Goal: Transaction & Acquisition: Purchase product/service

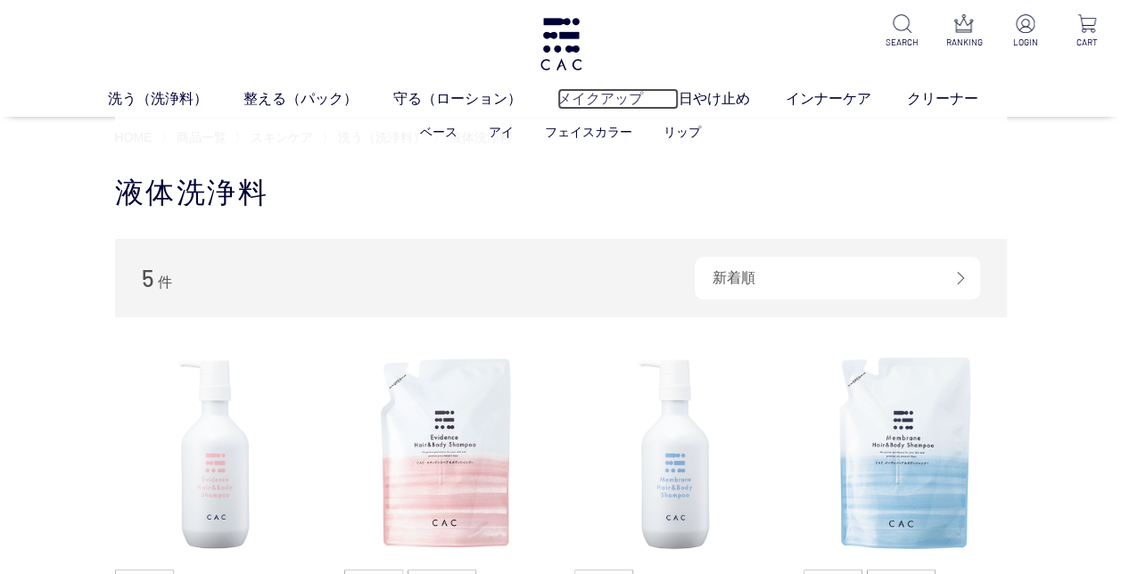
click at [593, 97] on link "メイクアップ" at bounding box center [618, 98] width 121 height 21
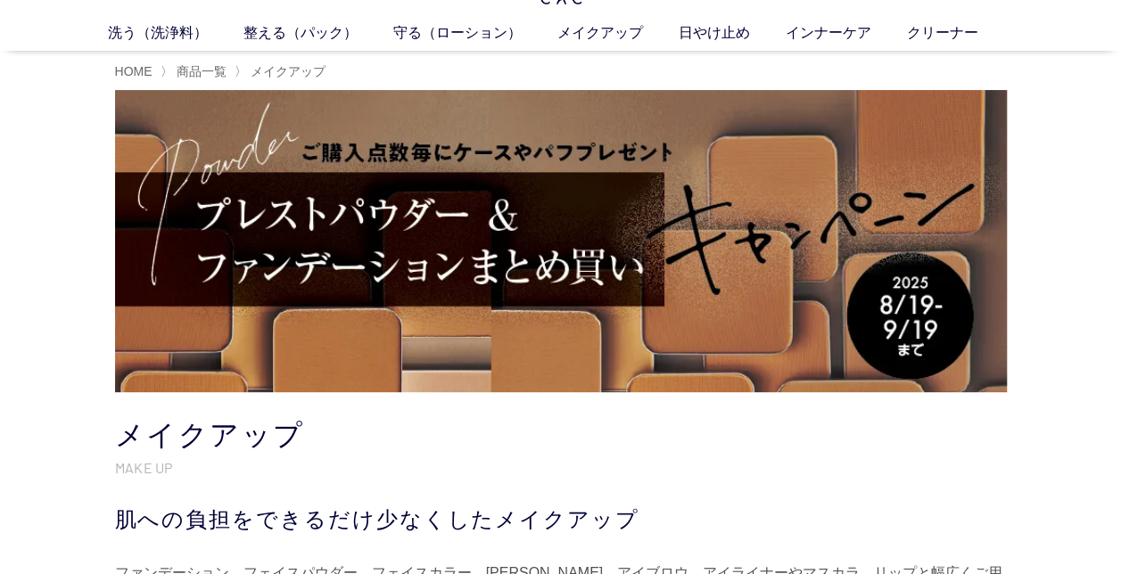
scroll to position [89, 0]
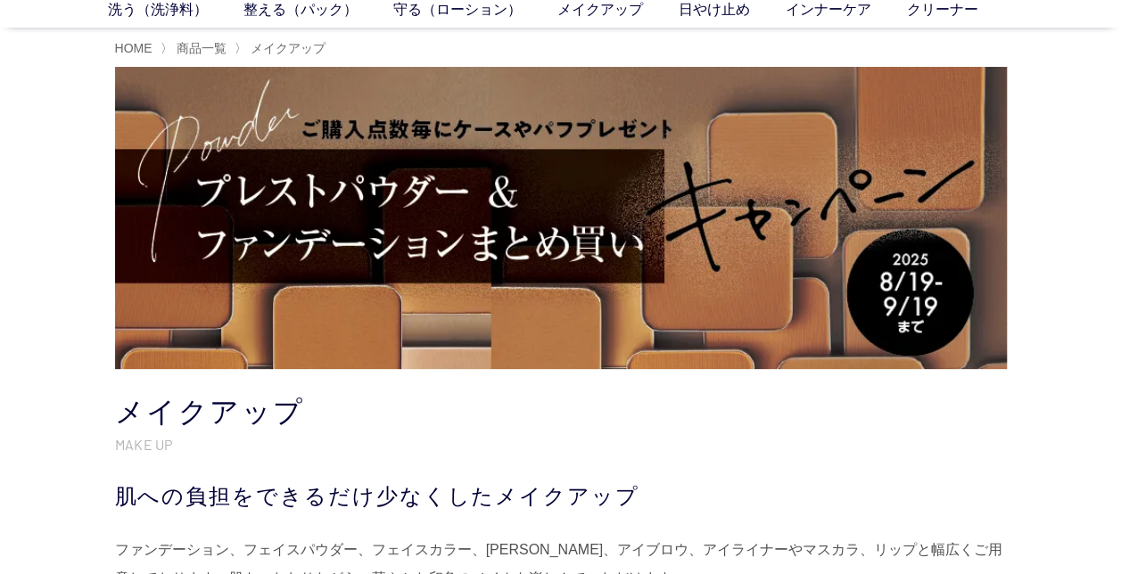
click at [335, 223] on img at bounding box center [561, 218] width 892 height 302
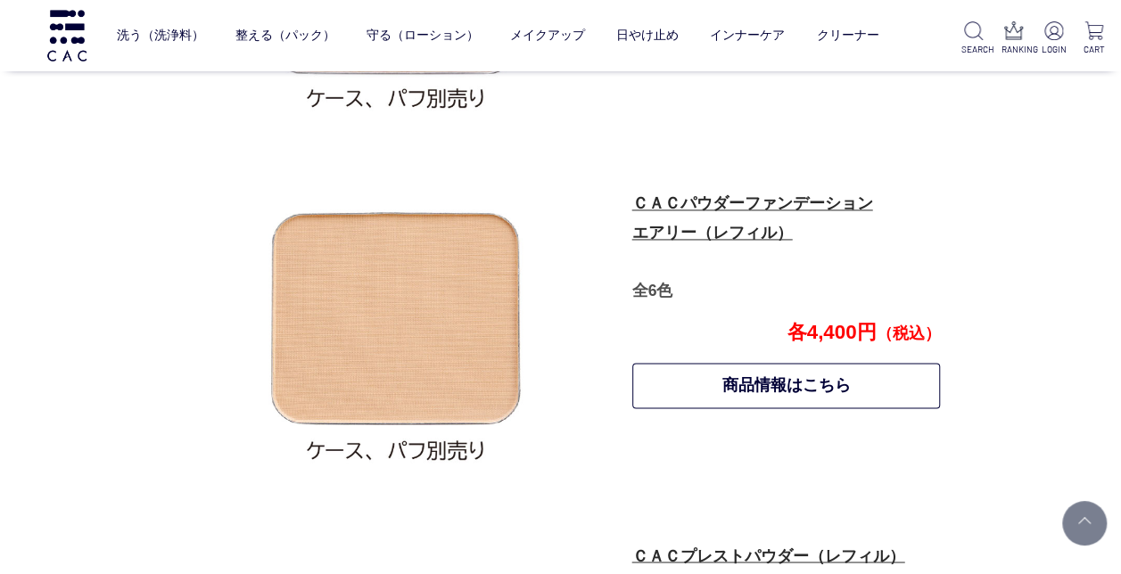
scroll to position [1210, 0]
click at [771, 196] on link "ＣＡＣパウダーファンデーション エアリー（レフィル）" at bounding box center [752, 218] width 241 height 47
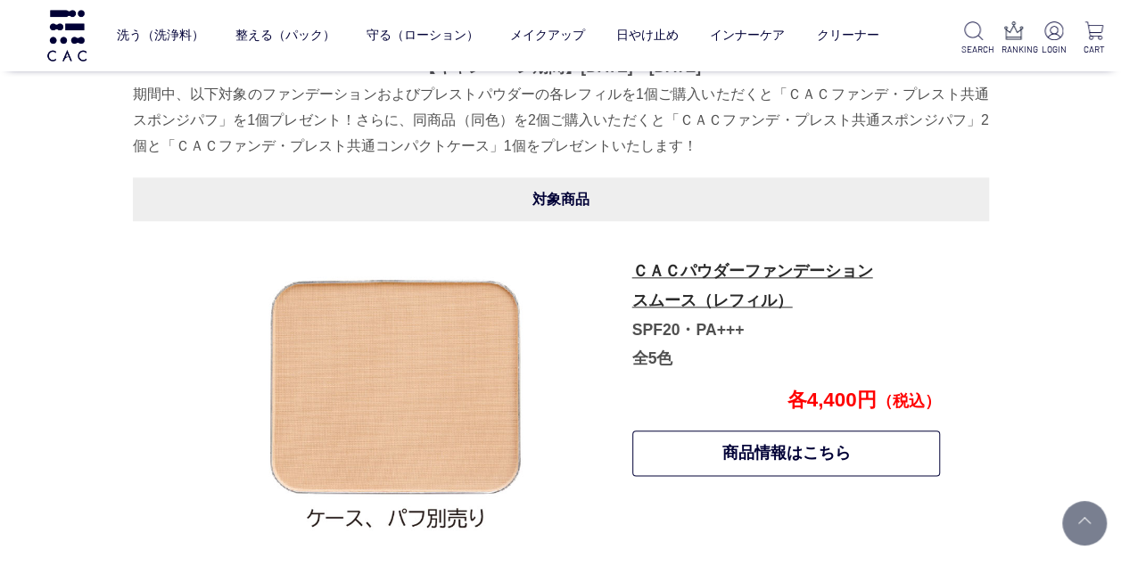
scroll to position [764, 0]
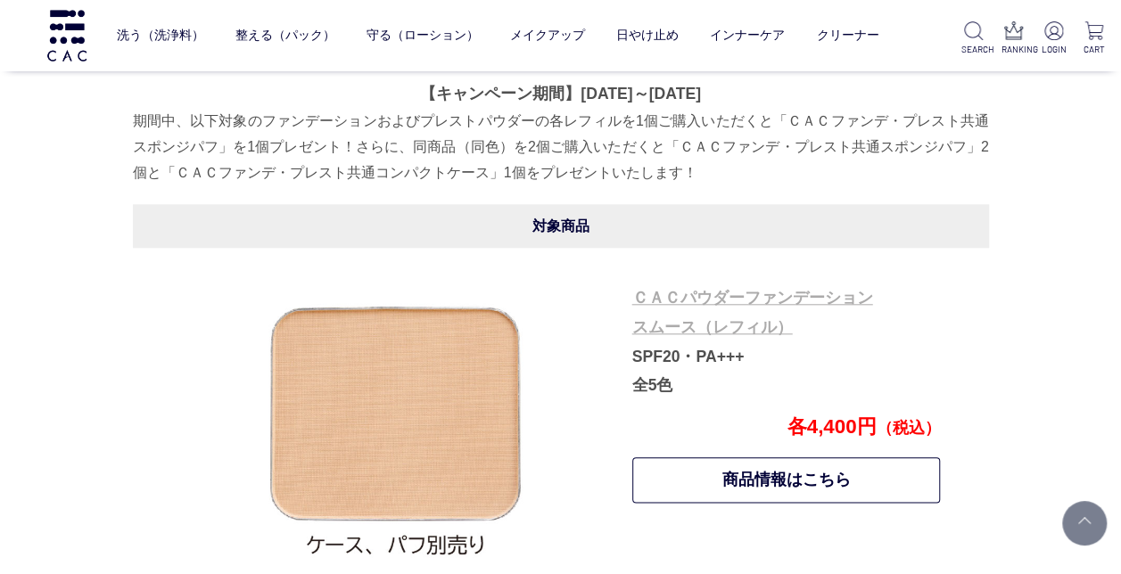
click at [698, 294] on link "ＣＡＣパウダーファンデーション スムース（レフィル）" at bounding box center [752, 312] width 241 height 47
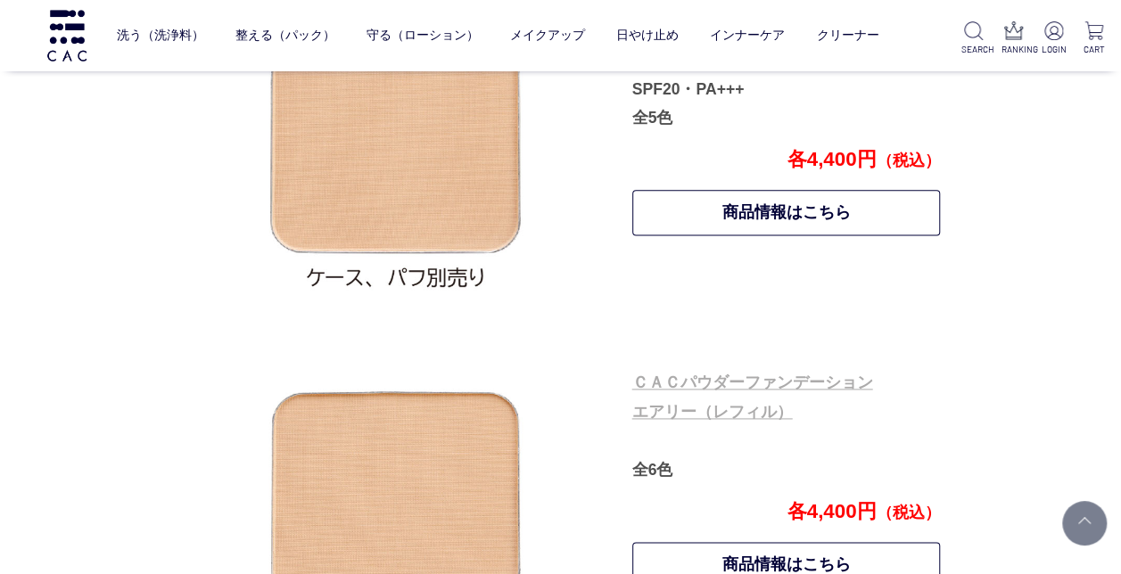
scroll to position [1120, 0]
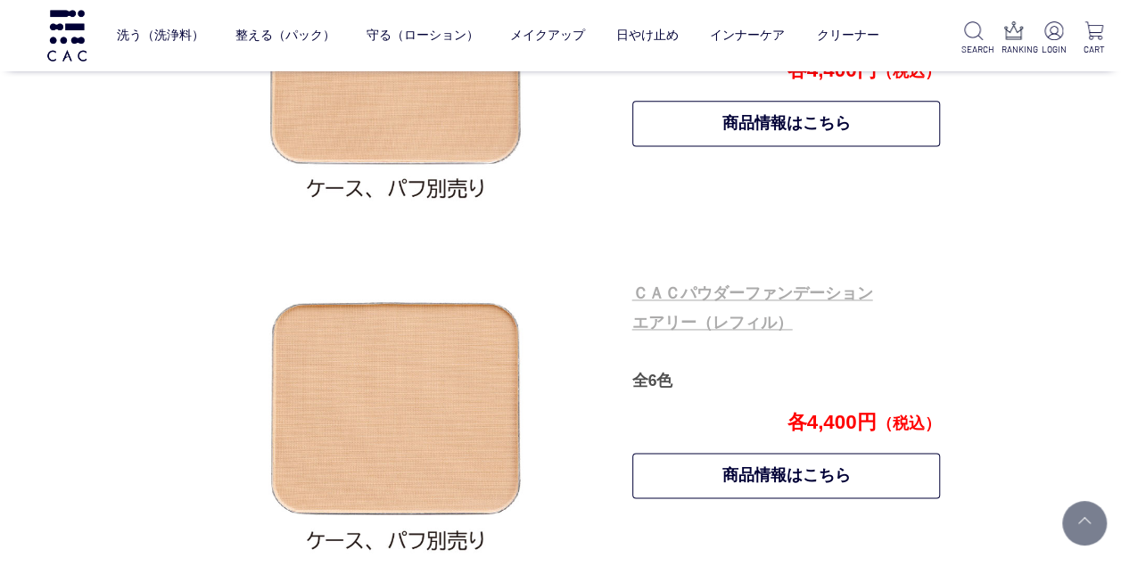
click at [770, 294] on link "ＣＡＣパウダーファンデーション エアリー（レフィル）" at bounding box center [752, 308] width 241 height 47
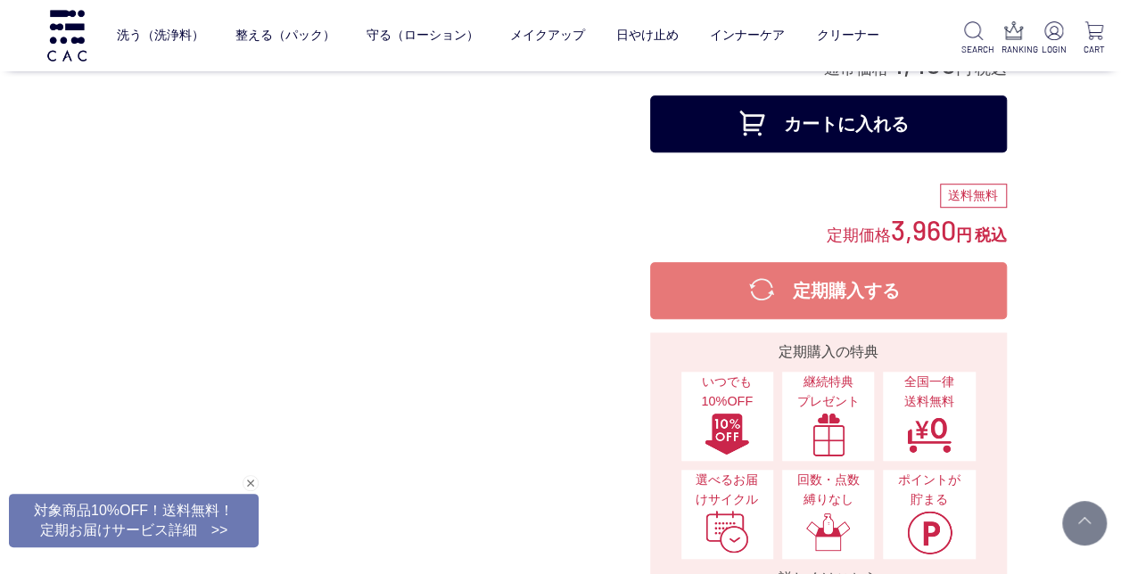
scroll to position [268, 0]
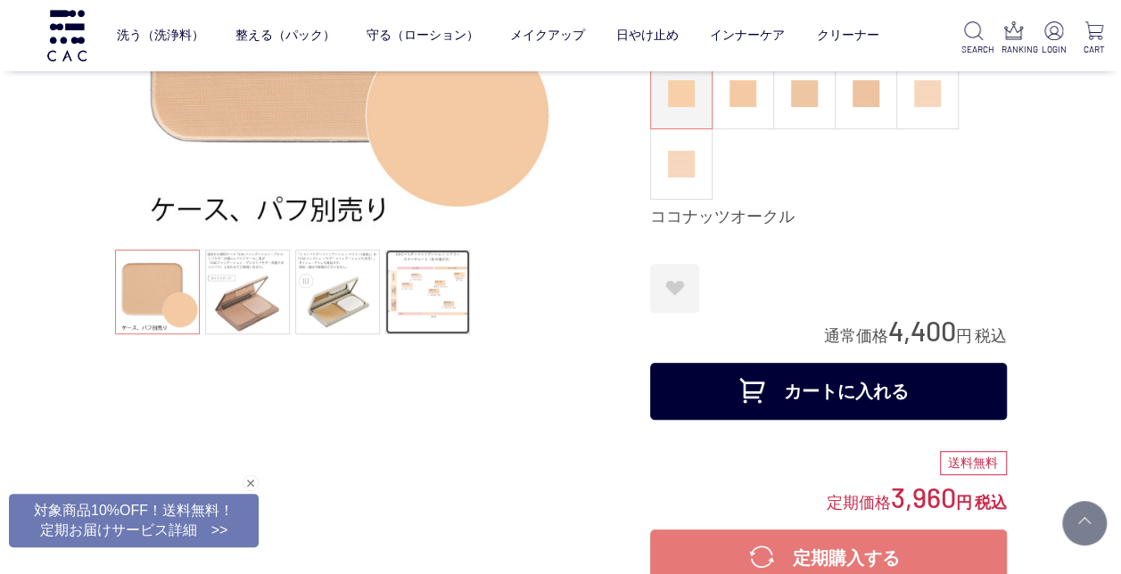
click at [417, 321] on link at bounding box center [427, 292] width 85 height 85
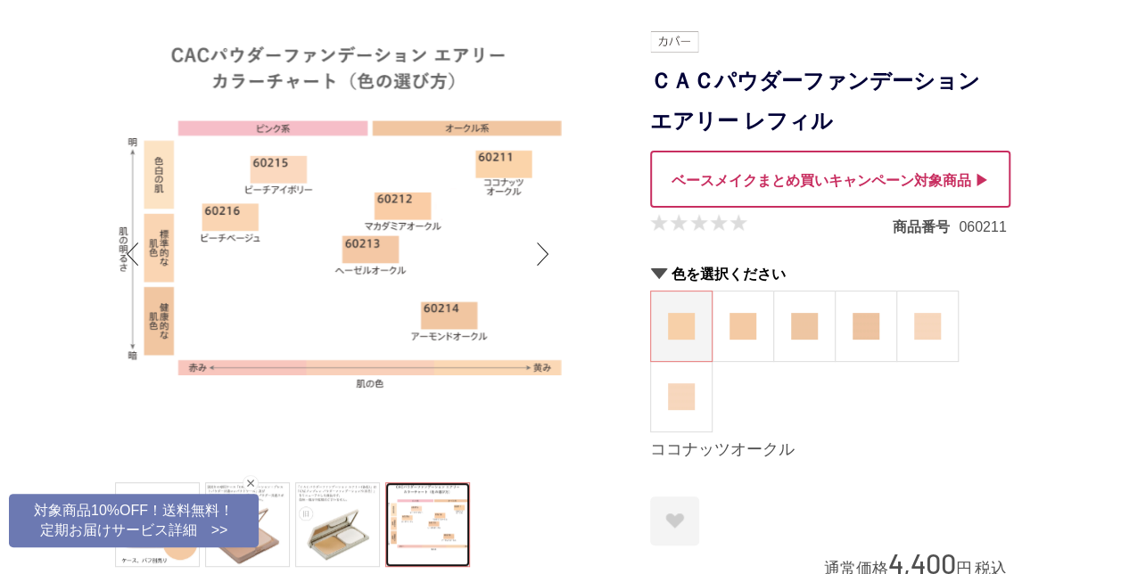
scroll to position [89, 0]
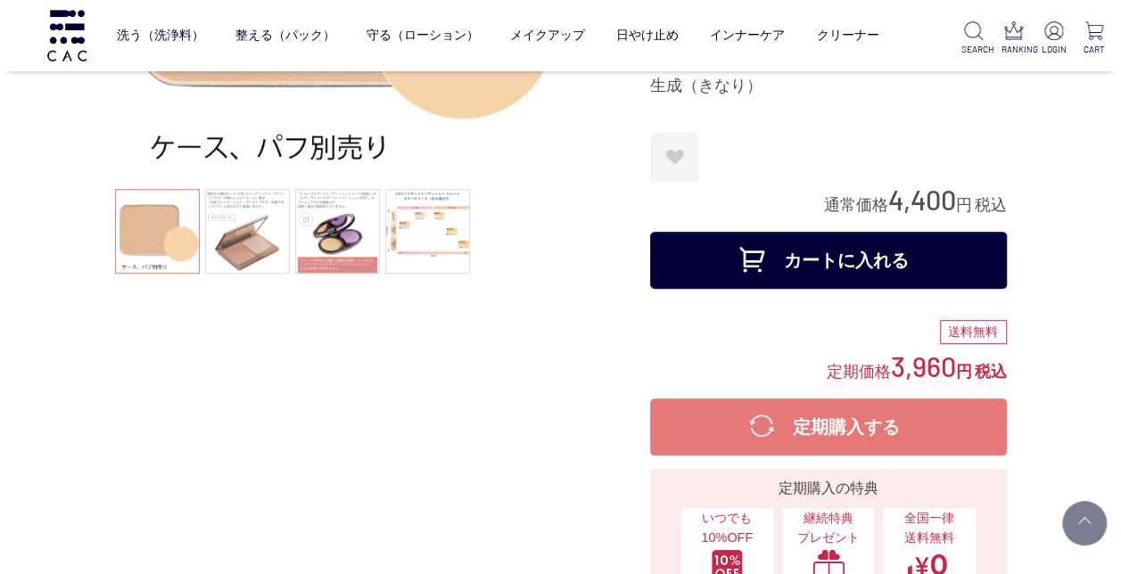
scroll to position [357, 0]
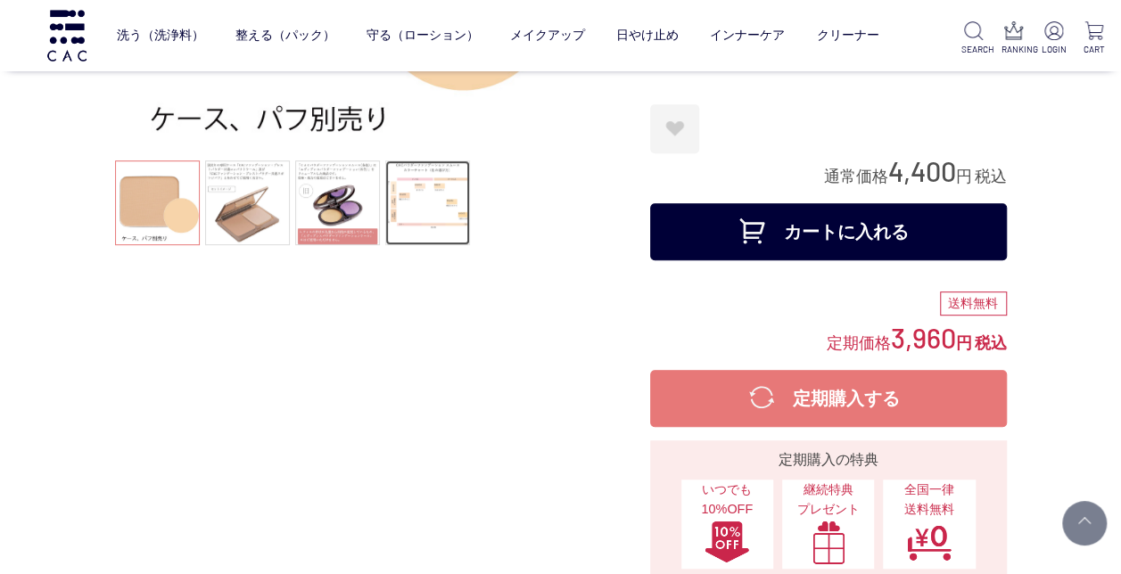
click at [417, 194] on link at bounding box center [427, 203] width 85 height 85
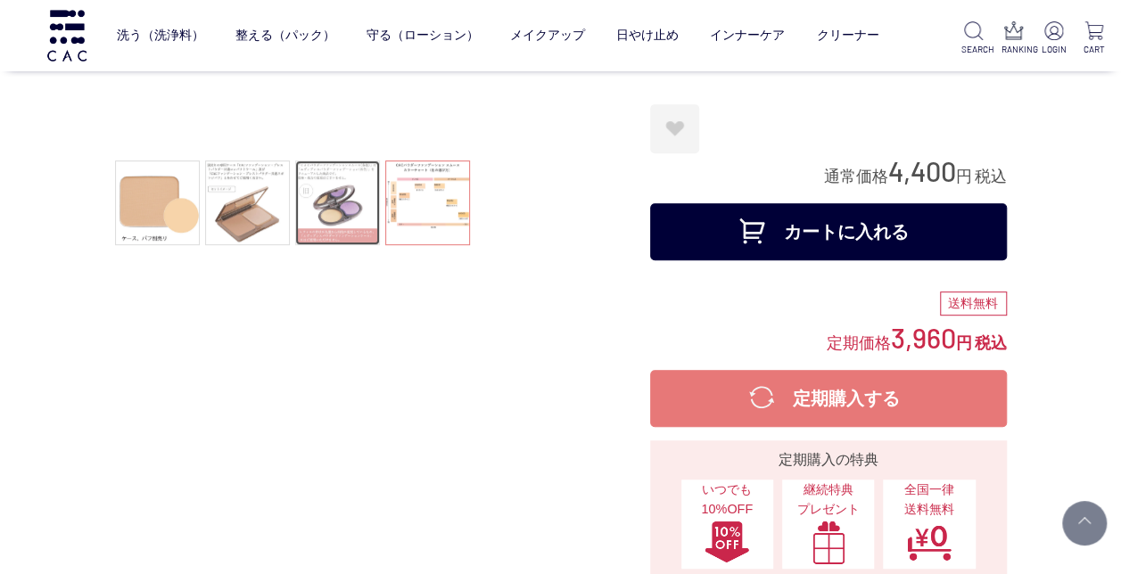
click at [346, 196] on link at bounding box center [337, 203] width 85 height 85
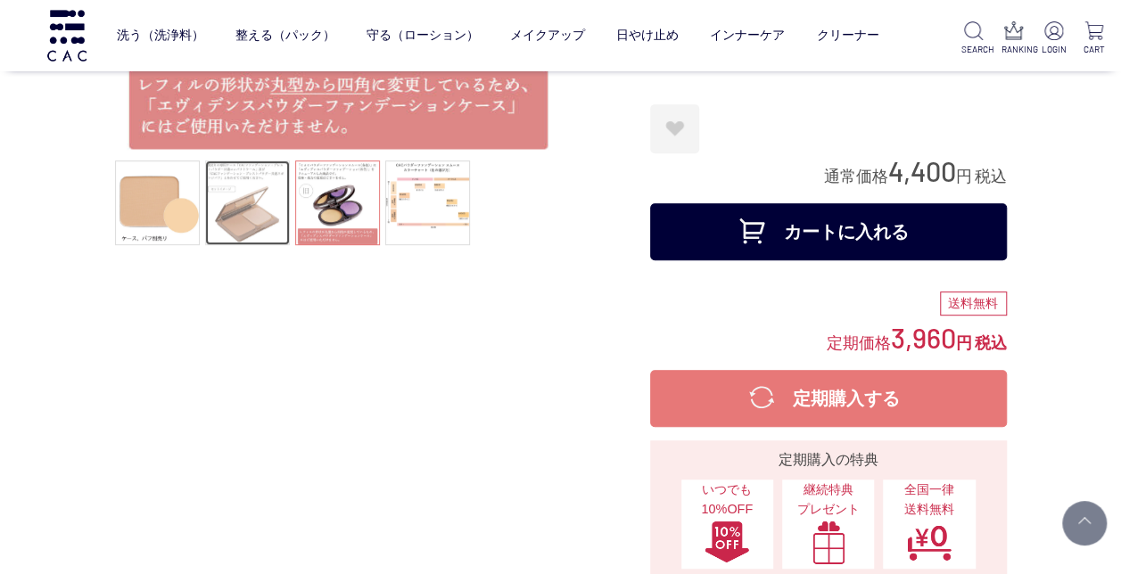
click at [271, 204] on link at bounding box center [247, 203] width 85 height 85
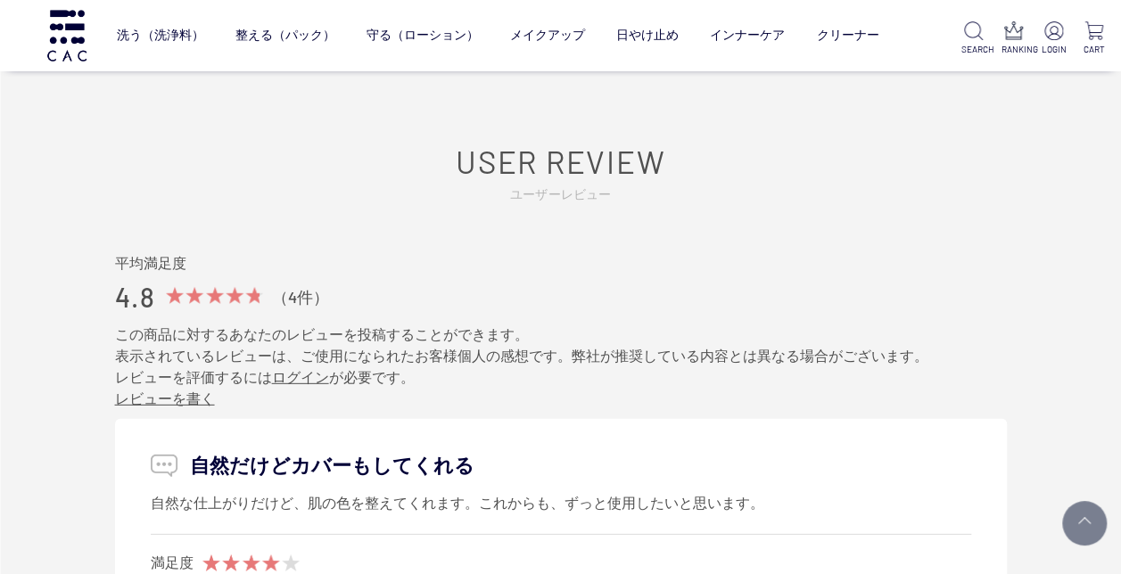
scroll to position [2587, 0]
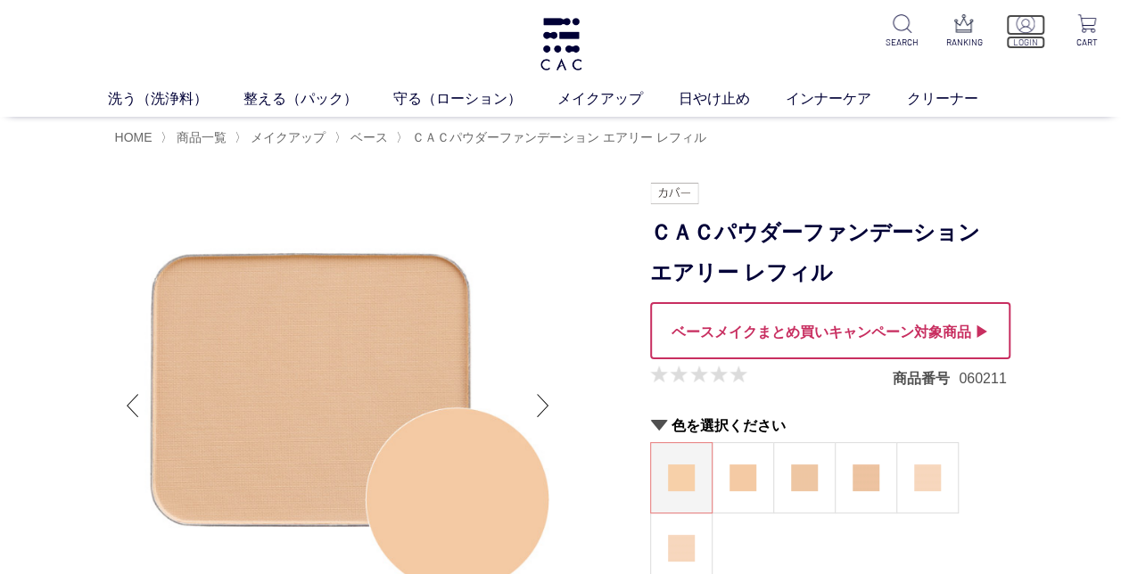
click at [1029, 21] on img at bounding box center [1025, 23] width 19 height 19
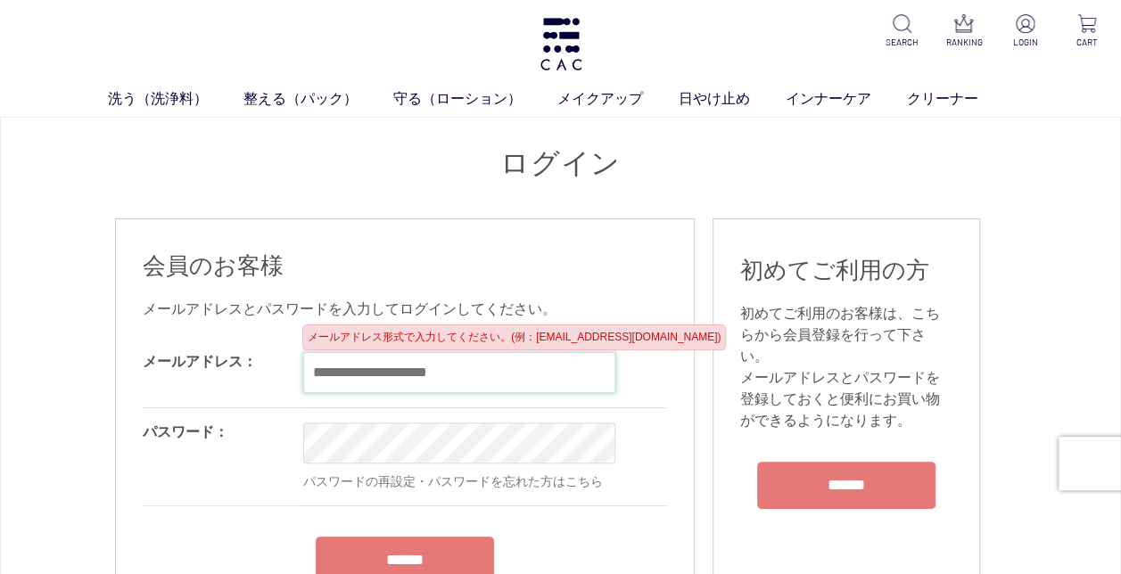
click at [475, 375] on input "email" at bounding box center [459, 372] width 312 height 41
type input "**********"
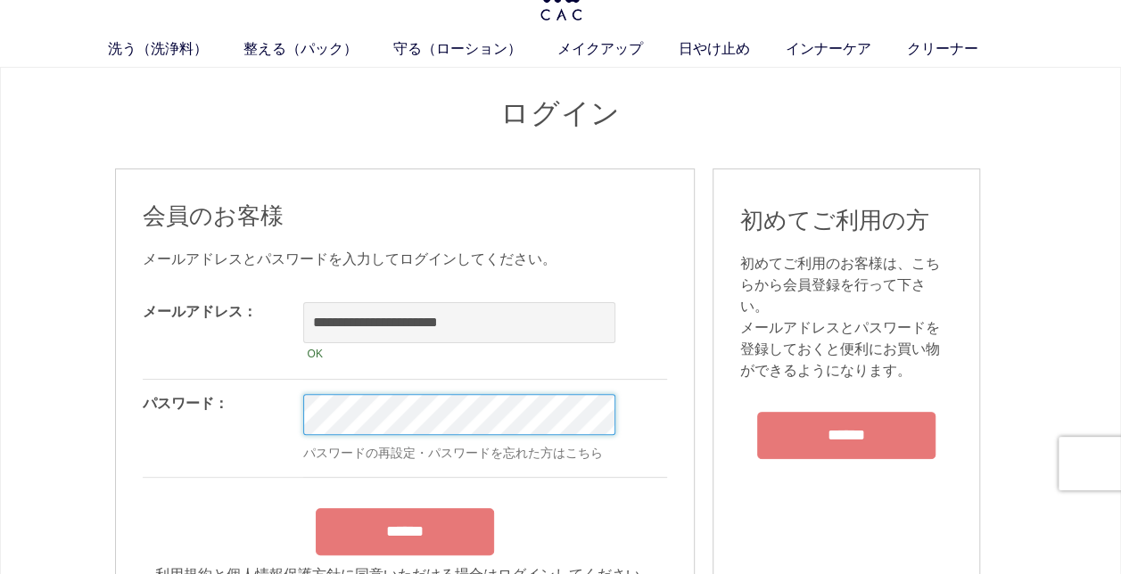
scroll to position [89, 0]
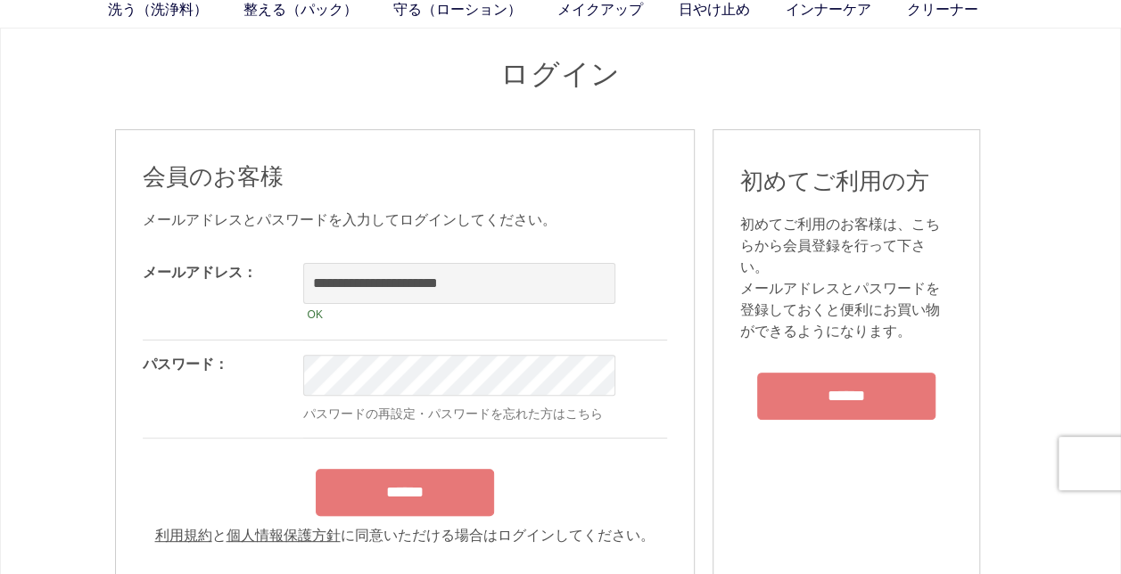
click at [446, 499] on input "******" at bounding box center [405, 492] width 178 height 47
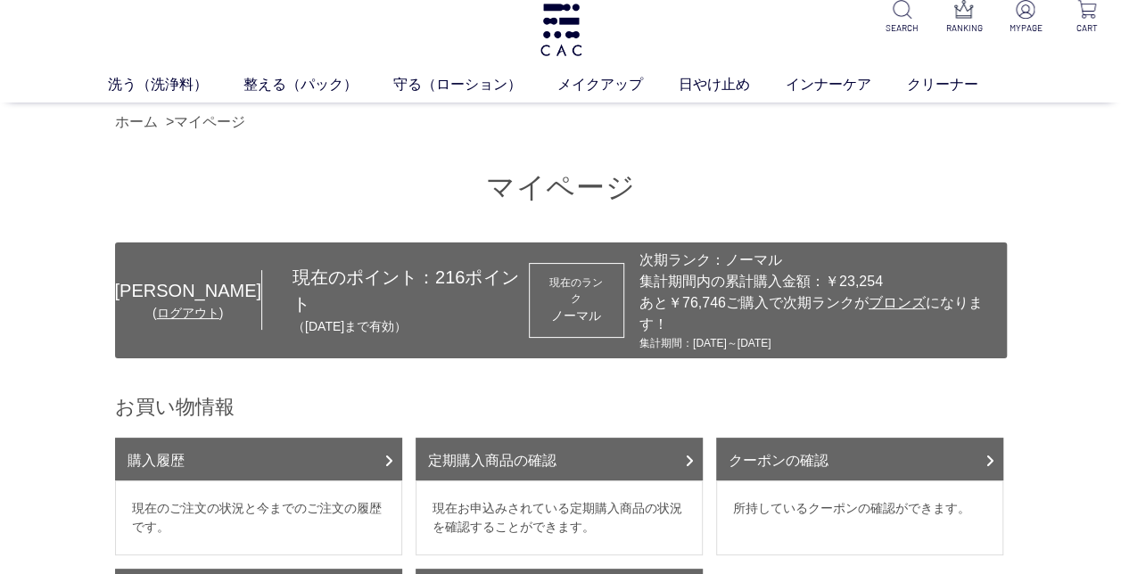
scroll to position [178, 0]
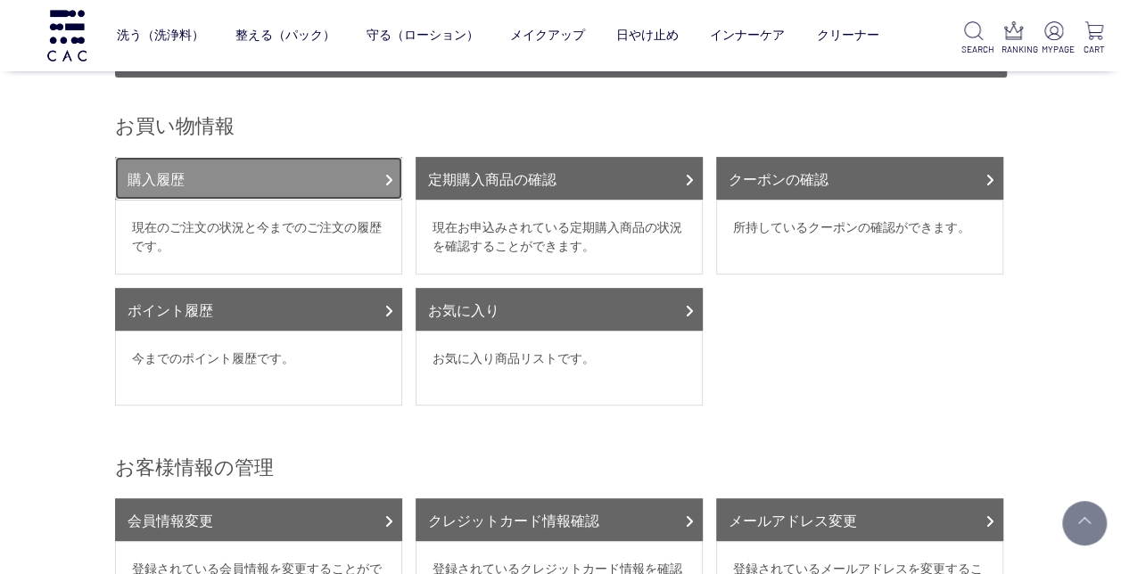
click at [171, 157] on link "購入履歴" at bounding box center [258, 178] width 287 height 43
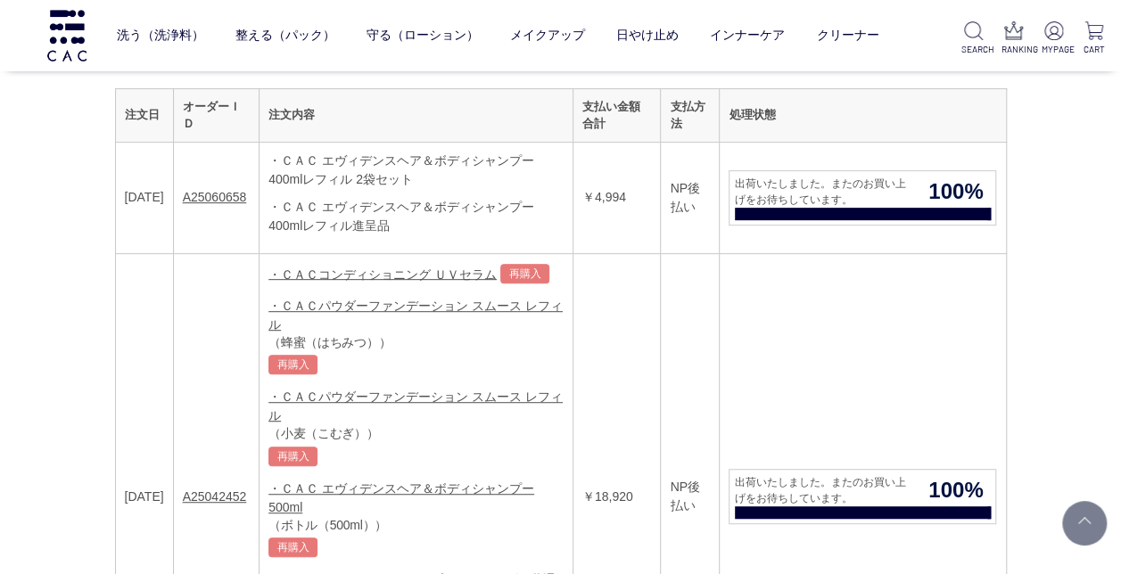
scroll to position [446, 0]
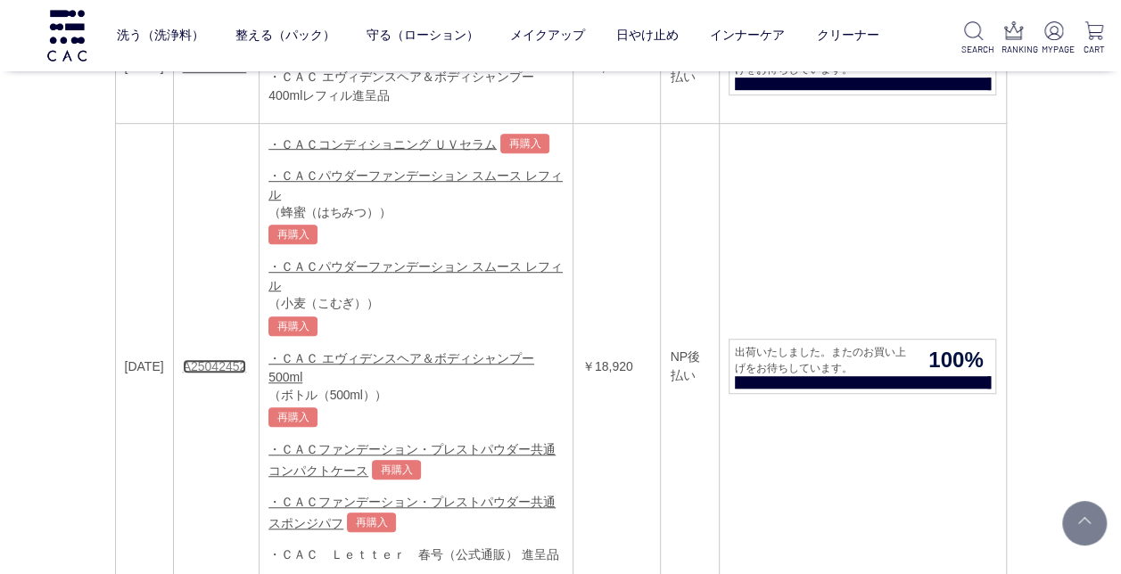
click at [245, 360] on link "A25042452" at bounding box center [215, 367] width 64 height 14
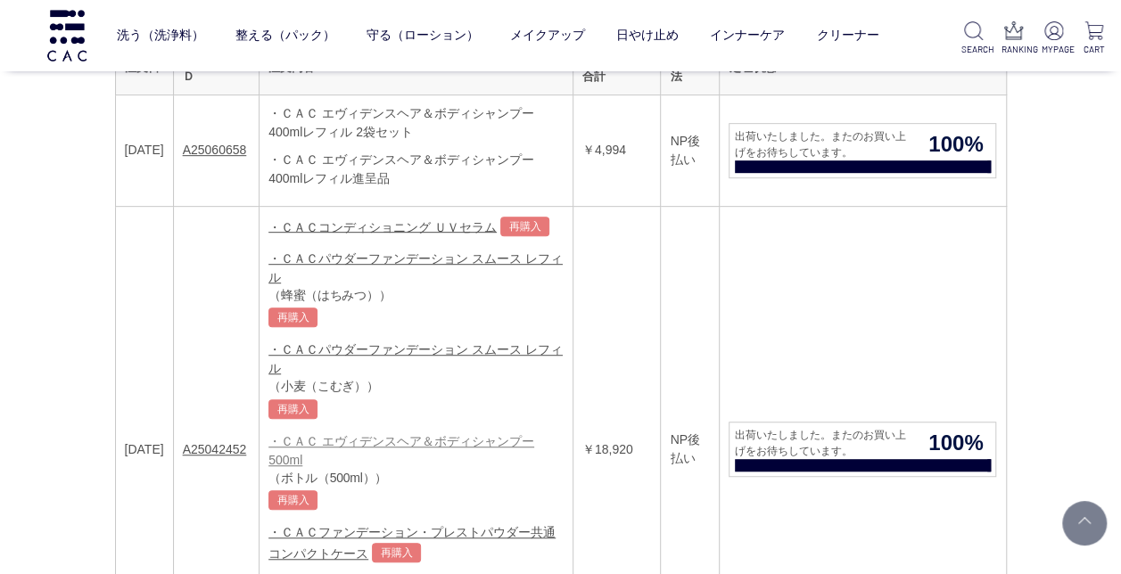
scroll to position [268, 0]
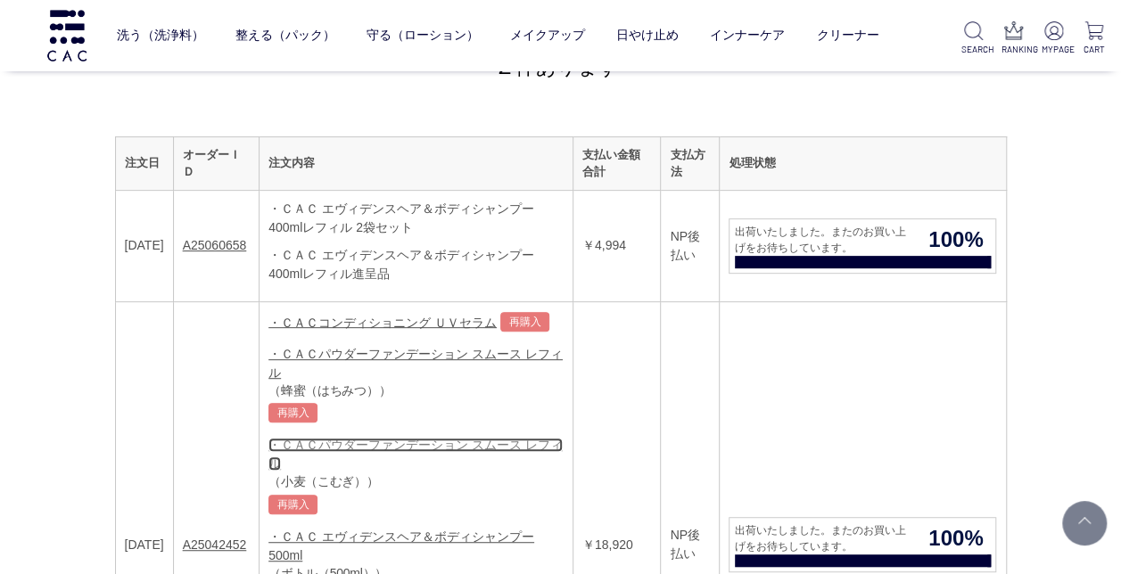
click at [439, 438] on link "・ＣＡＣパウダーファンデーション スムース レフィル" at bounding box center [416, 454] width 294 height 33
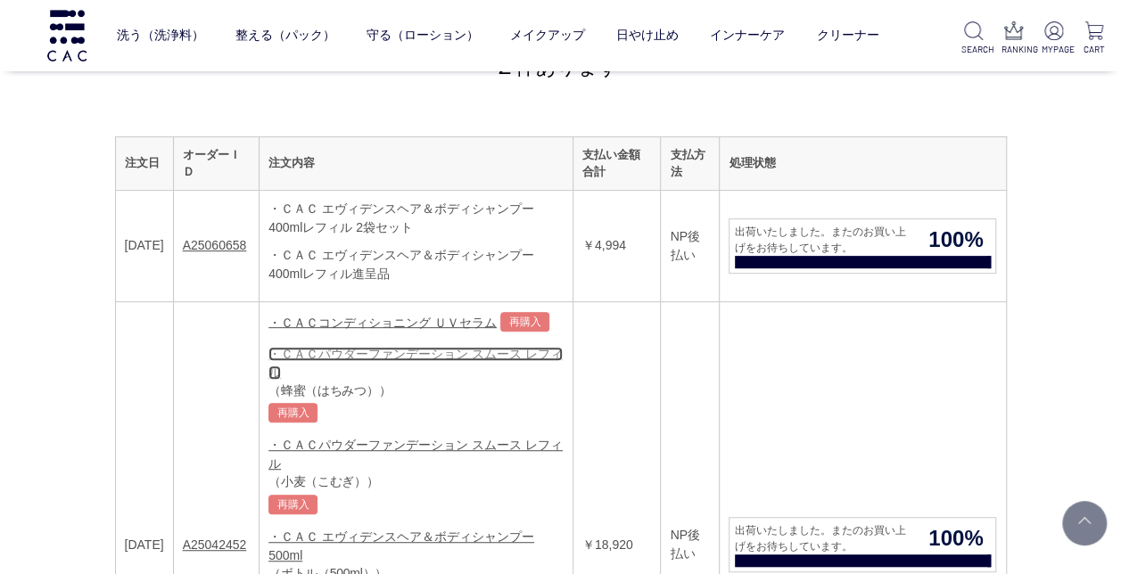
click at [487, 350] on link "・ＣＡＣパウダーファンデーション スムース レフィル" at bounding box center [416, 363] width 294 height 33
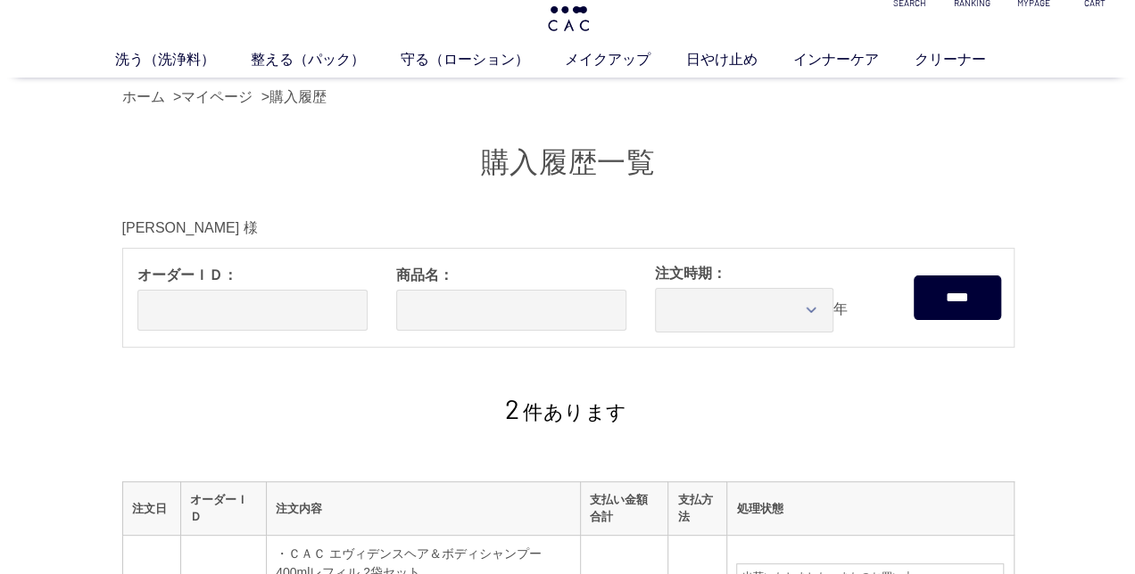
scroll to position [0, 0]
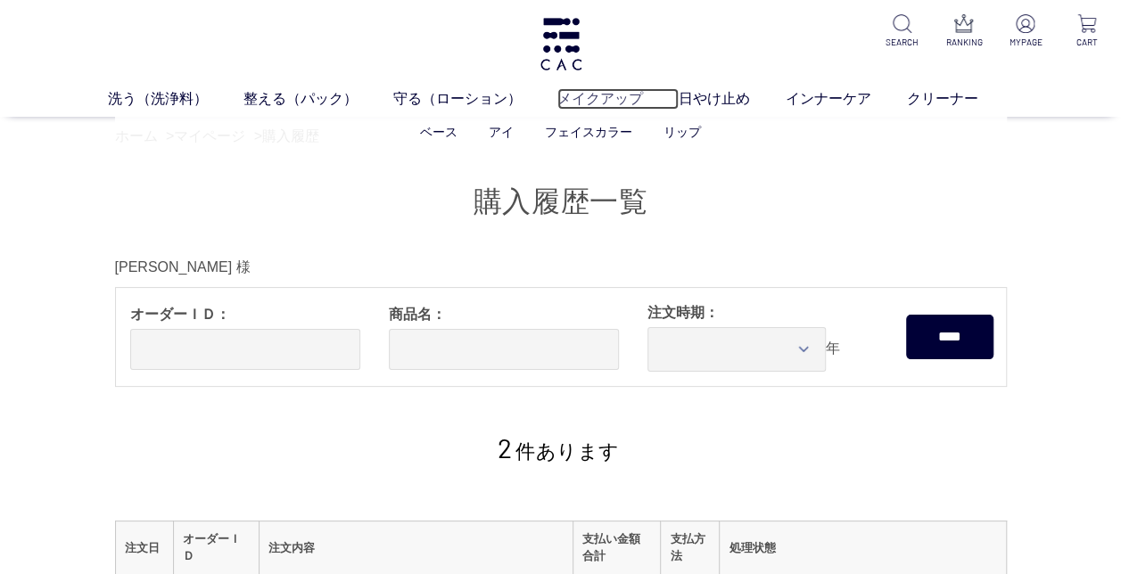
click at [616, 98] on link "メイクアップ" at bounding box center [618, 98] width 121 height 21
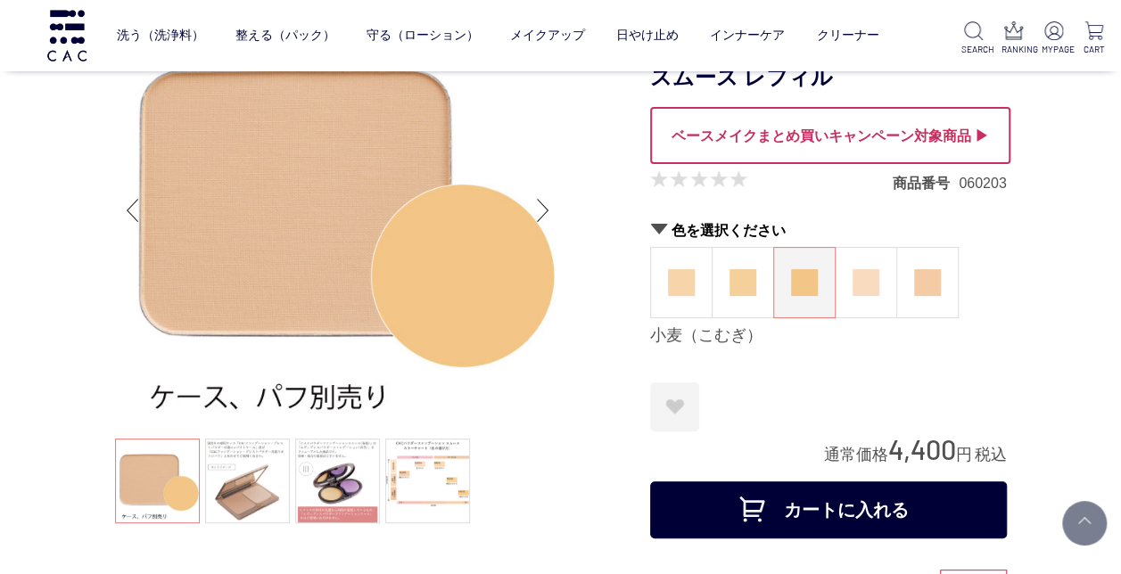
scroll to position [178, 0]
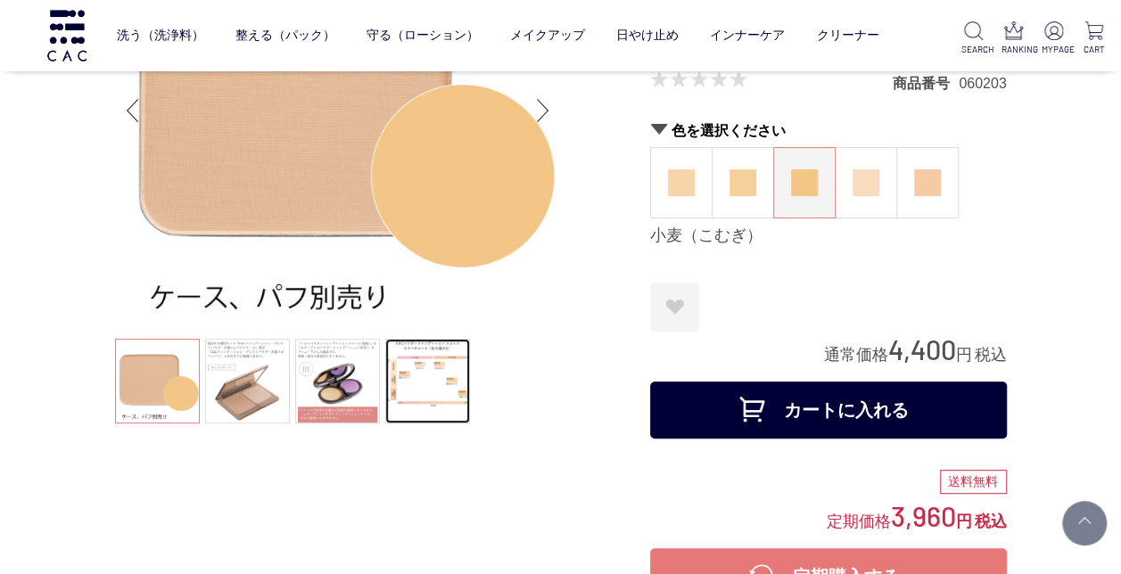
click at [439, 379] on link at bounding box center [427, 381] width 85 height 85
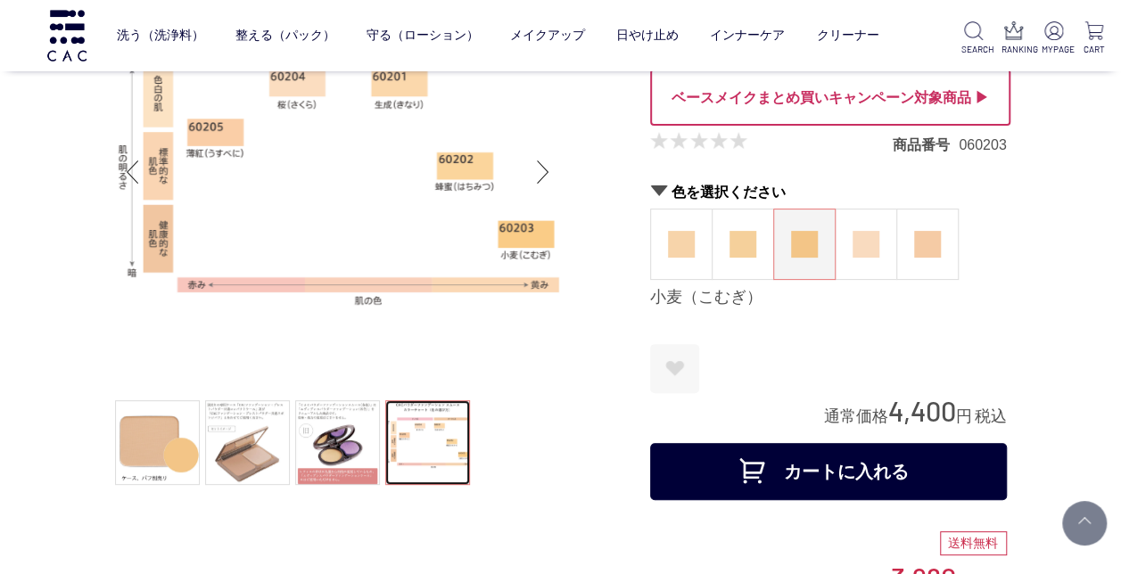
scroll to position [89, 0]
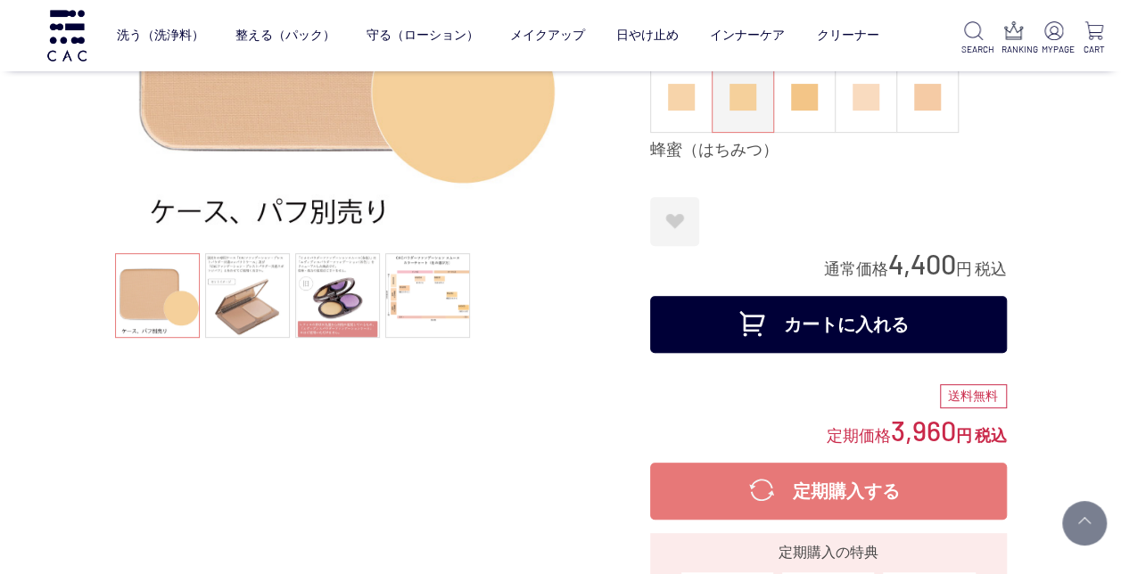
scroll to position [357, 0]
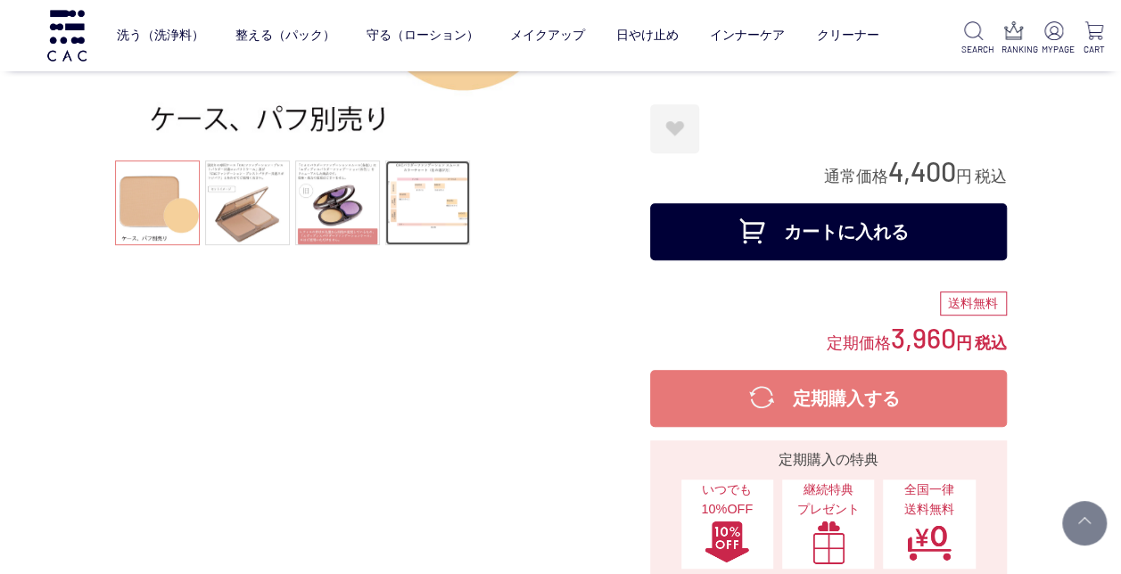
click at [446, 202] on link at bounding box center [427, 203] width 85 height 85
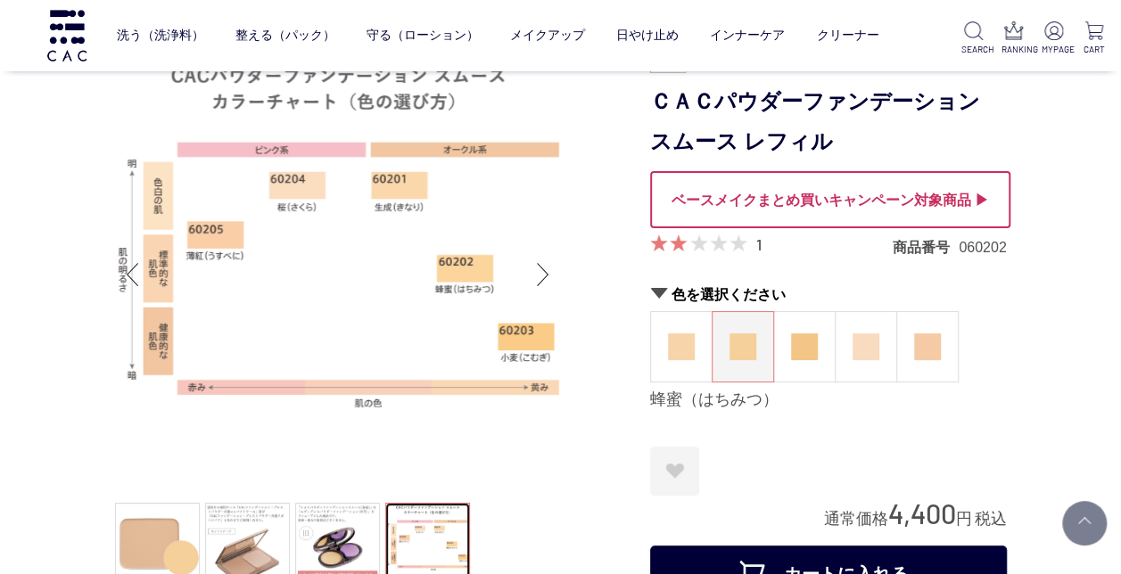
scroll to position [0, 0]
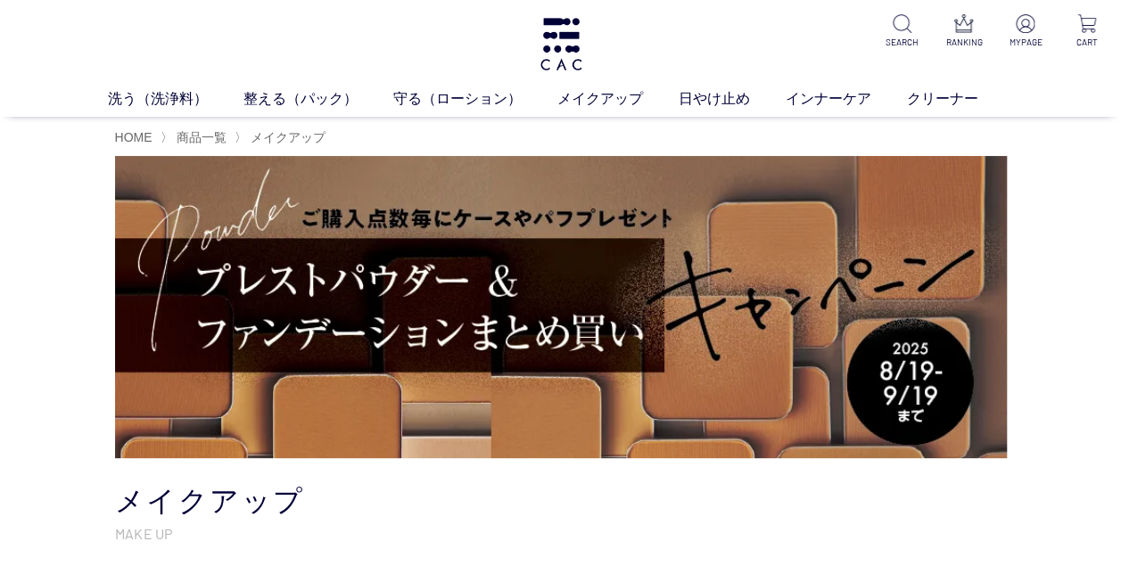
click at [591, 261] on img at bounding box center [561, 307] width 892 height 302
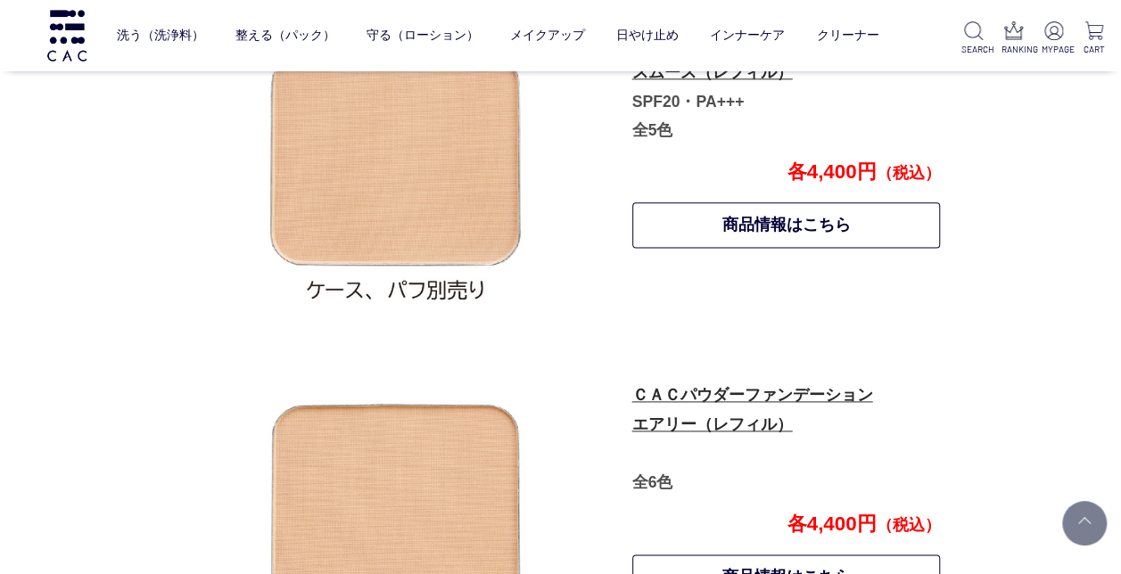
scroll to position [942, 0]
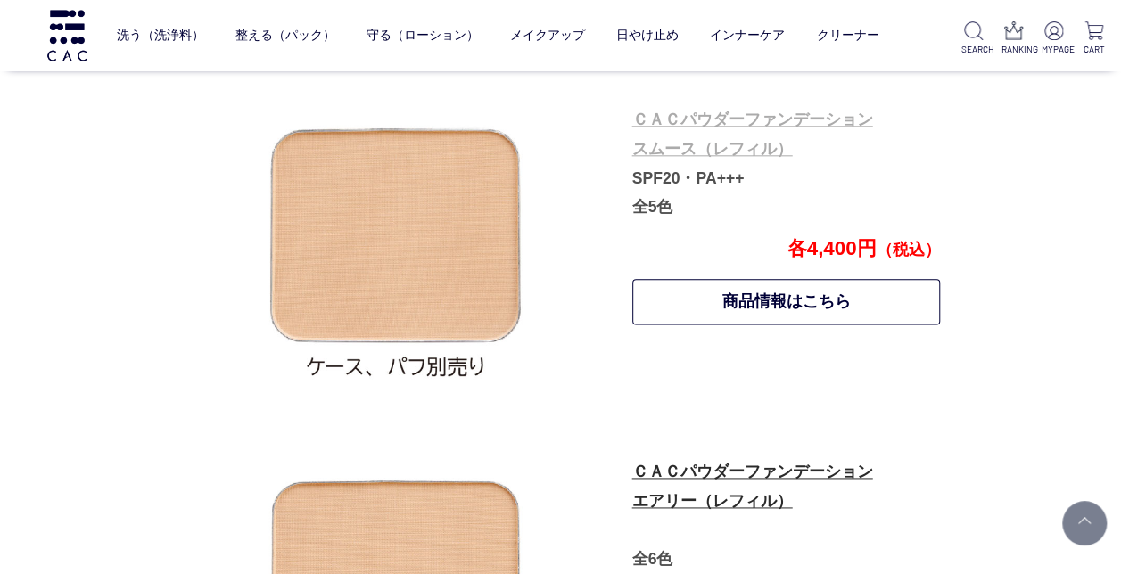
click at [672, 124] on link "ＣＡＣパウダーファンデーション スムース（レフィル）" at bounding box center [752, 134] width 241 height 47
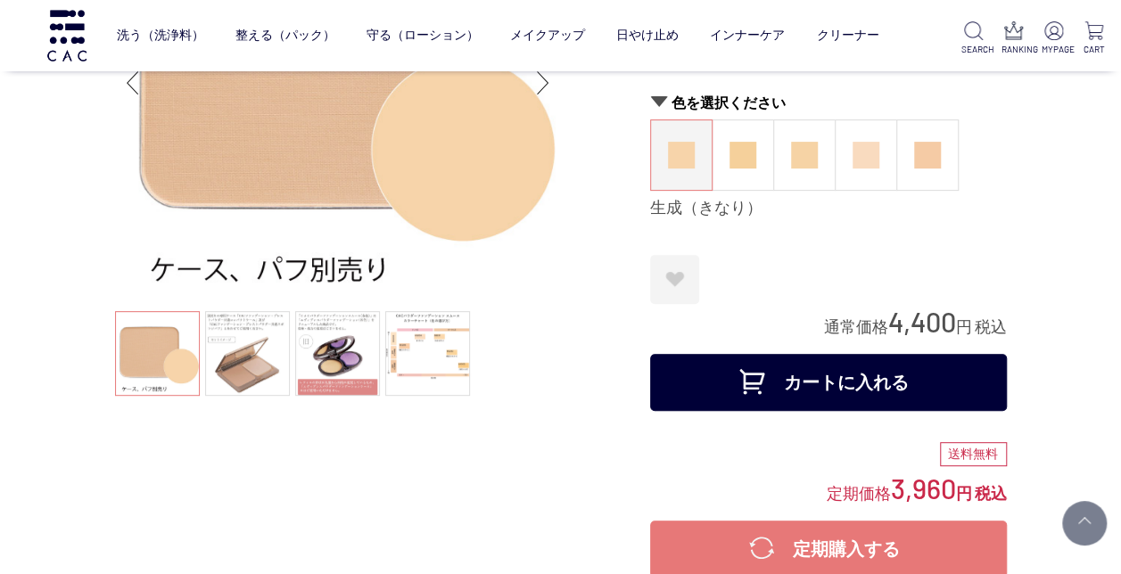
scroll to position [178, 0]
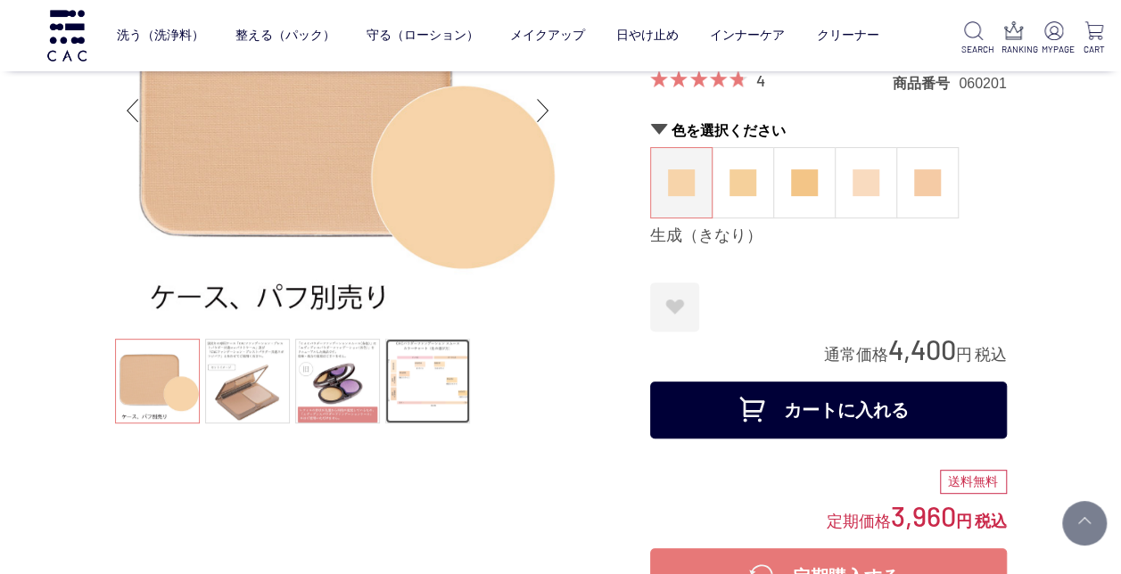
click at [427, 370] on link at bounding box center [427, 381] width 85 height 85
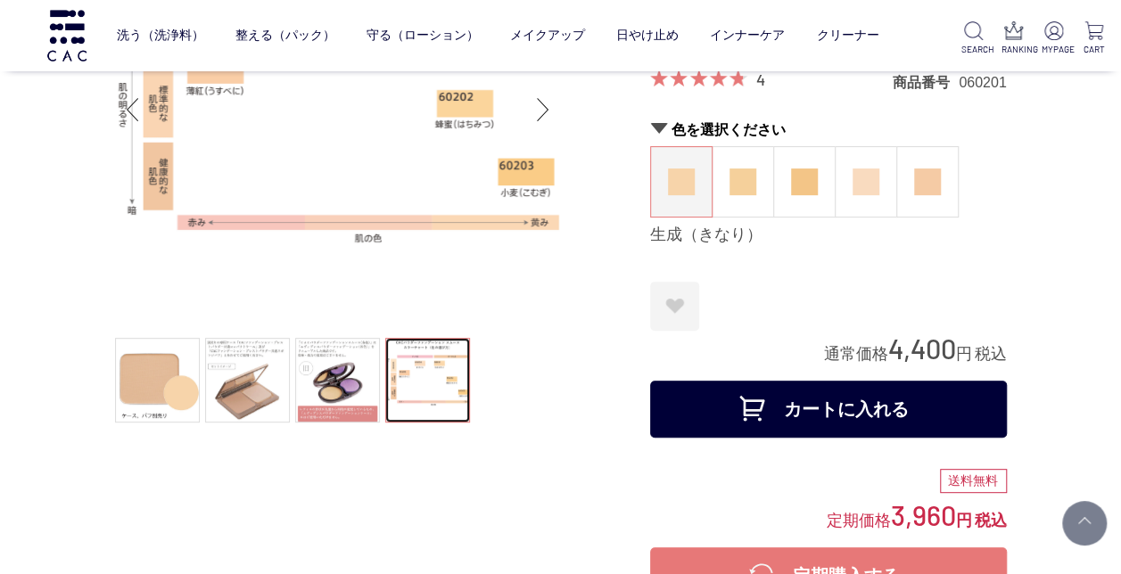
scroll to position [268, 0]
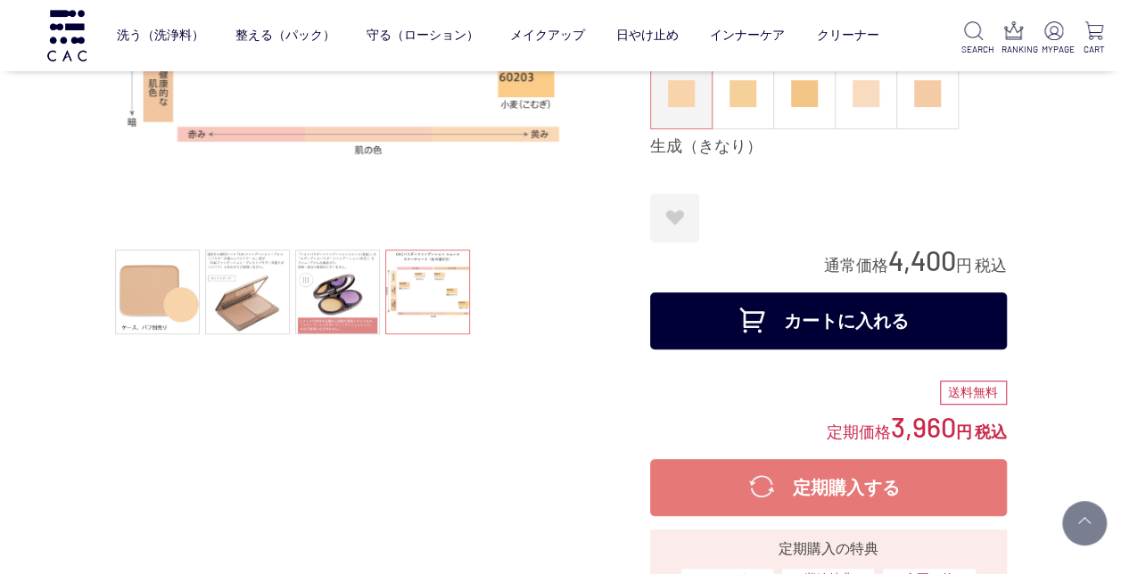
click at [678, 104] on img at bounding box center [681, 93] width 27 height 27
click at [859, 309] on button "カートに入れる" at bounding box center [828, 321] width 357 height 57
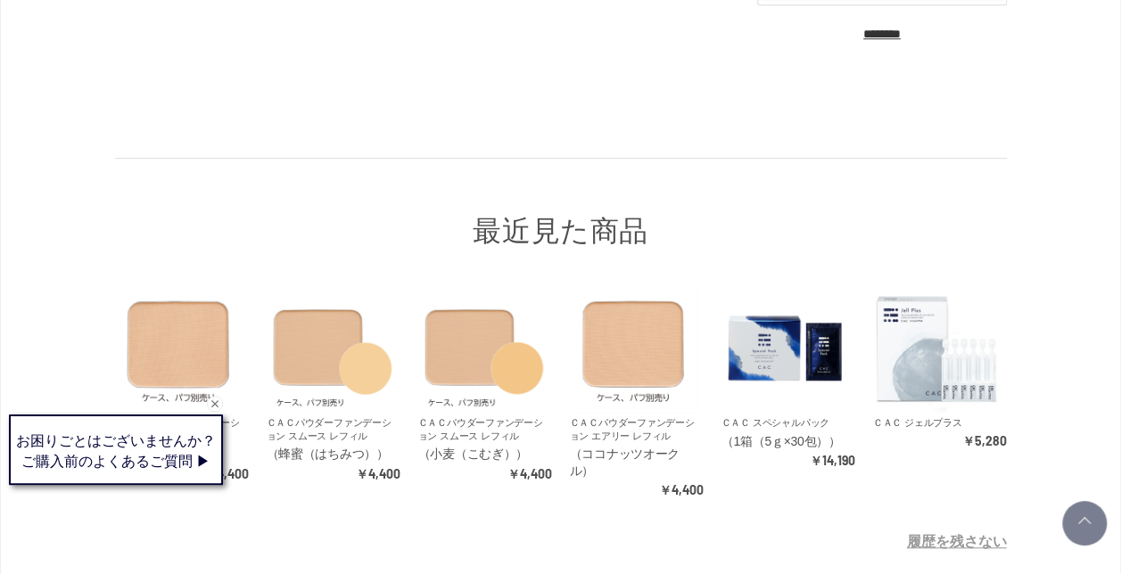
scroll to position [446, 0]
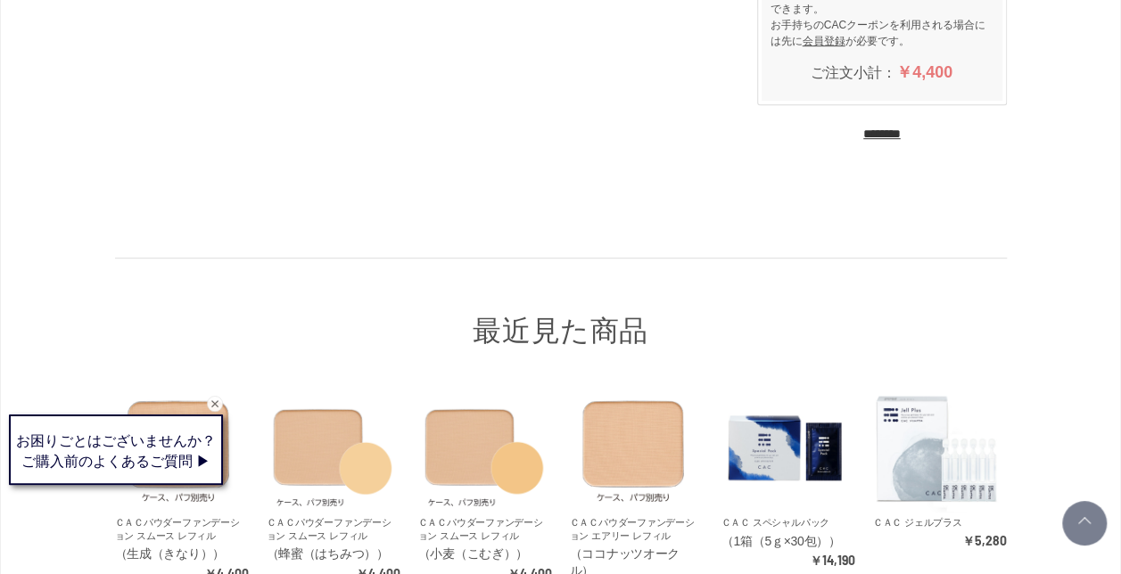
click at [887, 128] on input "********" at bounding box center [882, 134] width 37 height 17
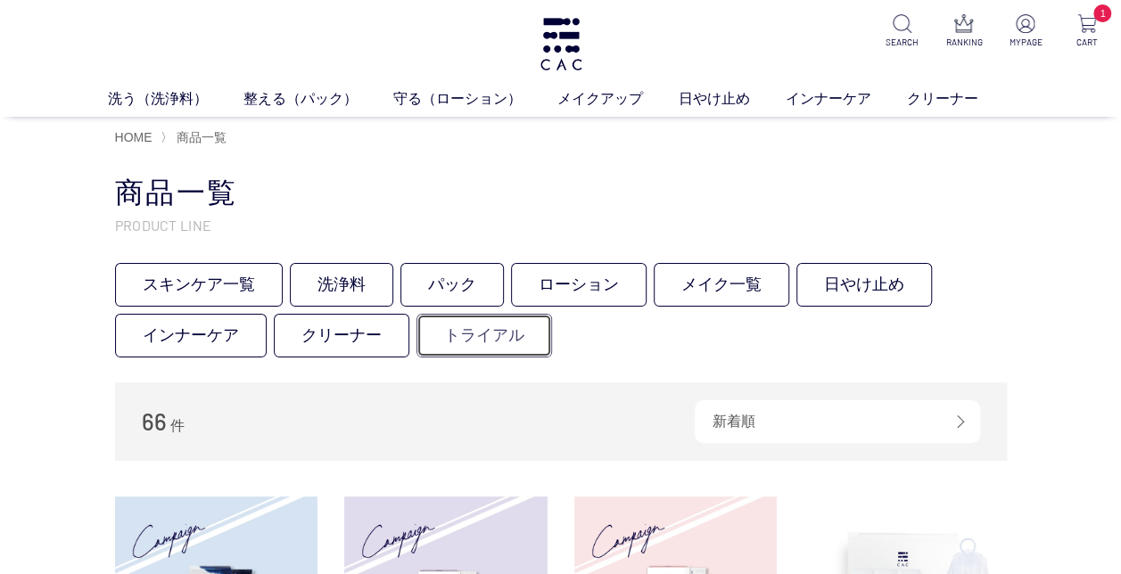
click at [526, 328] on link "トライアル" at bounding box center [485, 336] width 136 height 44
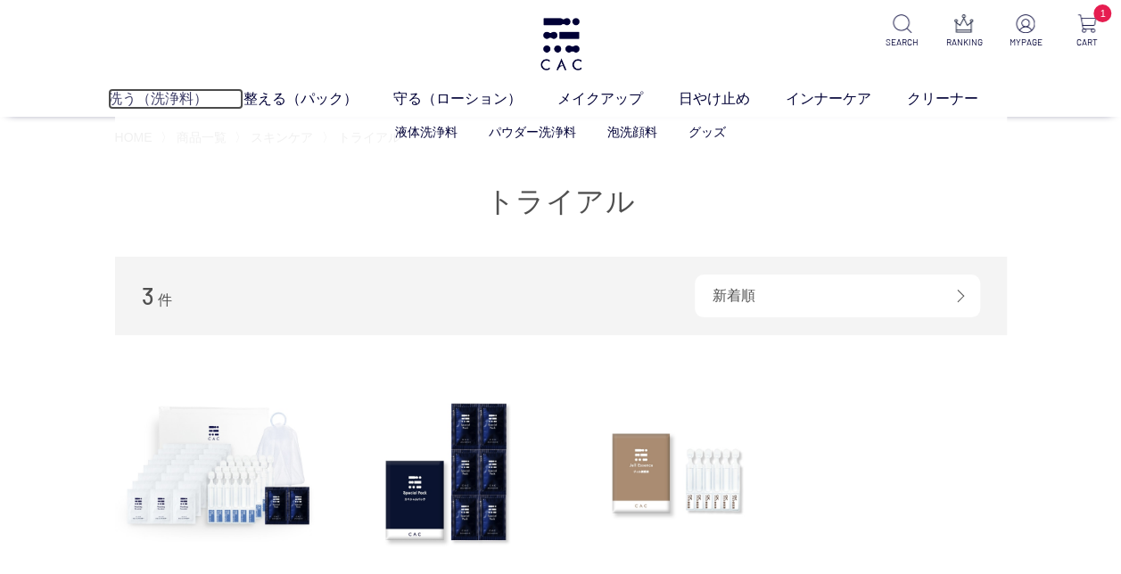
click at [164, 95] on link "洗う（洗浄料）" at bounding box center [176, 98] width 136 height 21
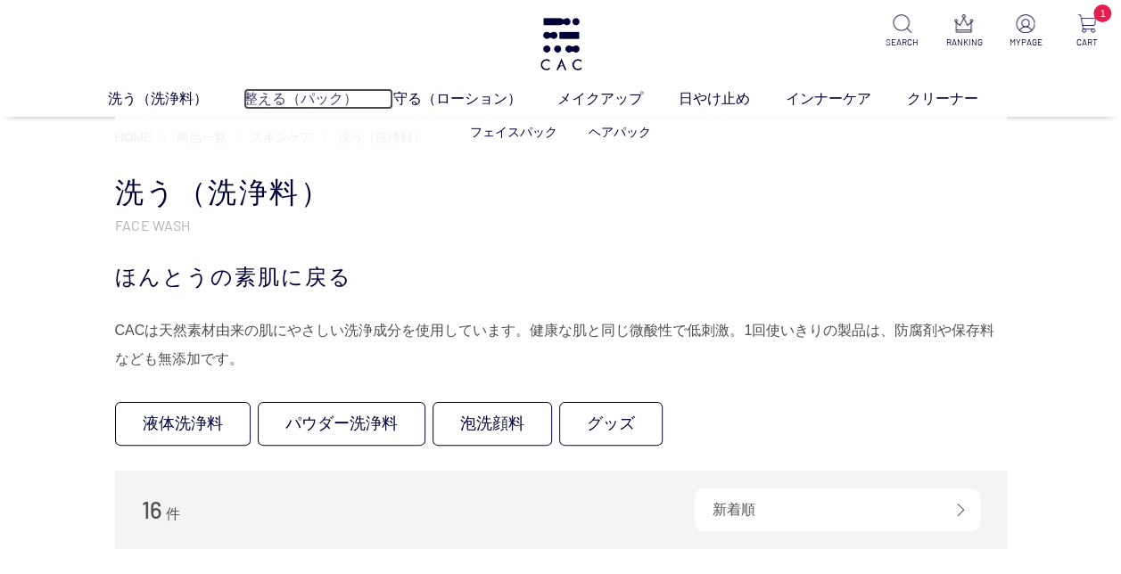
click at [310, 97] on link "整える（パック）" at bounding box center [319, 98] width 150 height 21
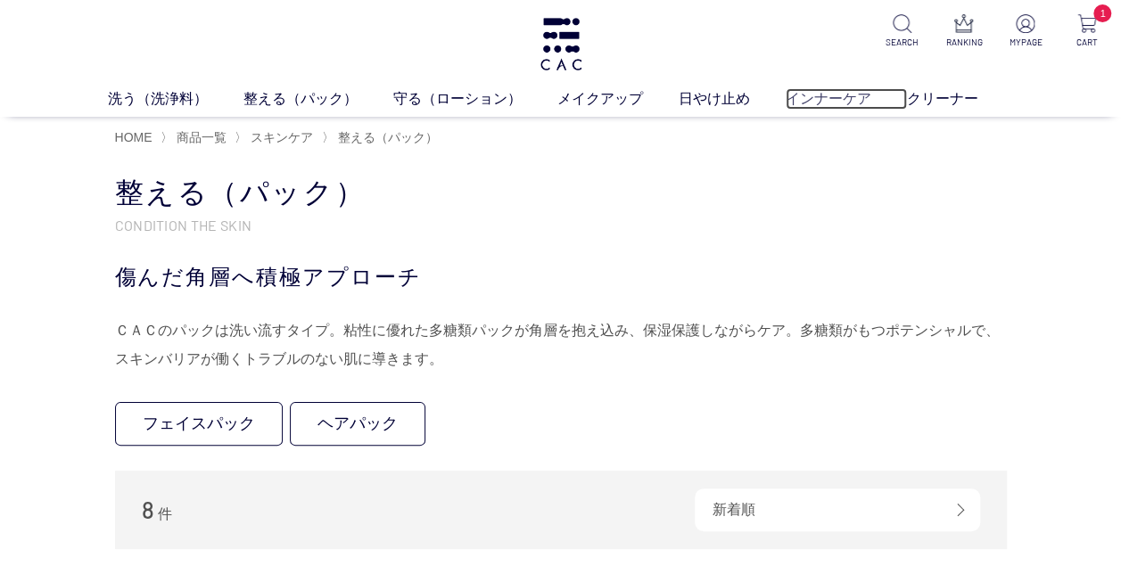
click at [817, 96] on link "インナーケア" at bounding box center [846, 98] width 121 height 21
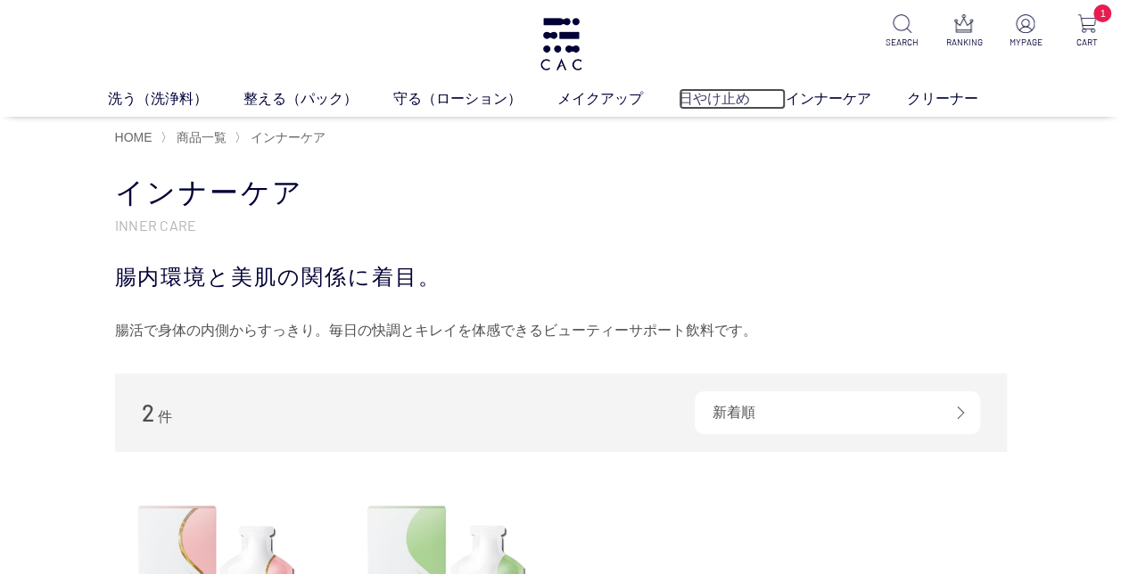
click at [698, 93] on link "日やけ止め" at bounding box center [732, 98] width 107 height 21
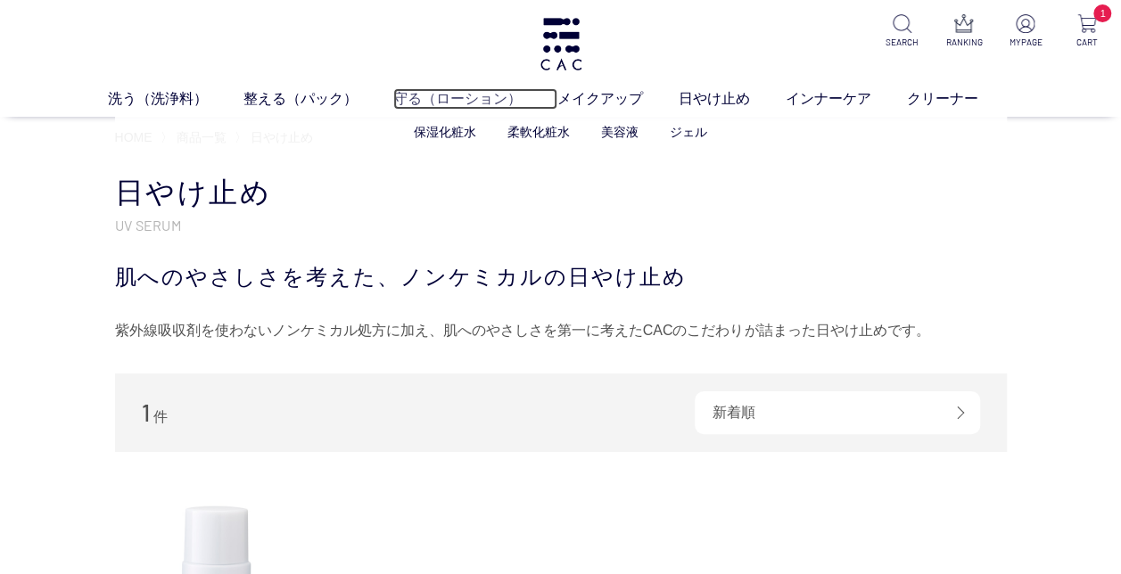
click at [471, 95] on link "守る（ローション）" at bounding box center [475, 98] width 164 height 21
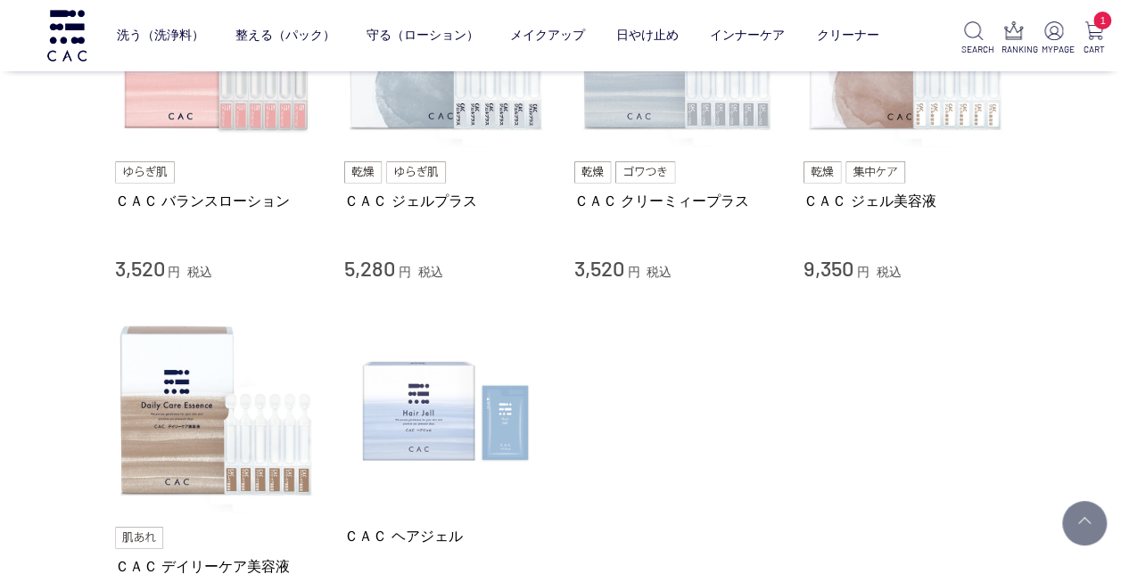
scroll to position [624, 0]
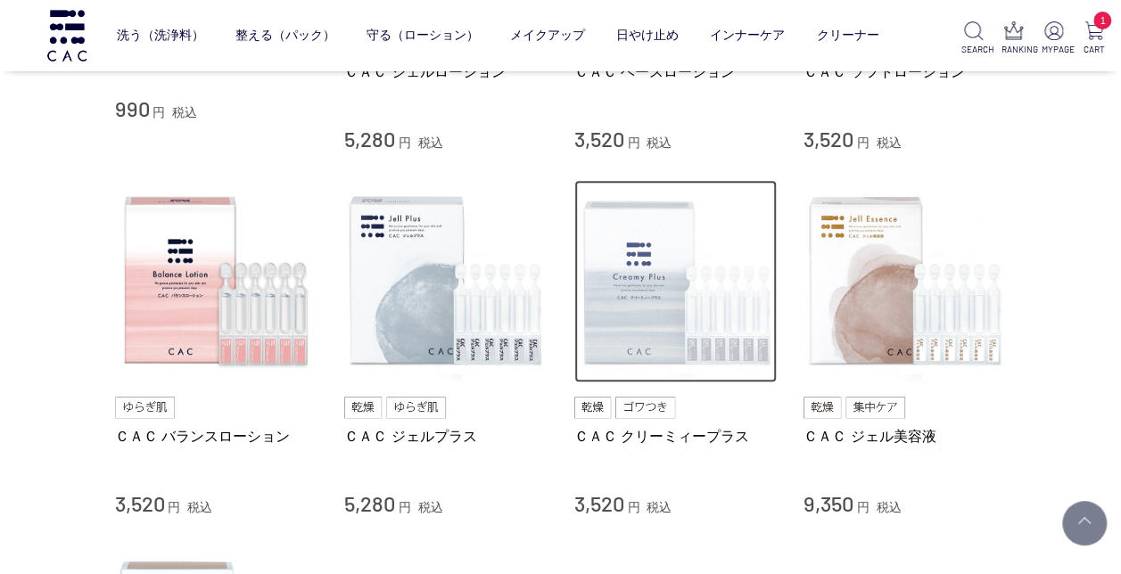
click at [648, 269] on img at bounding box center [675, 281] width 203 height 203
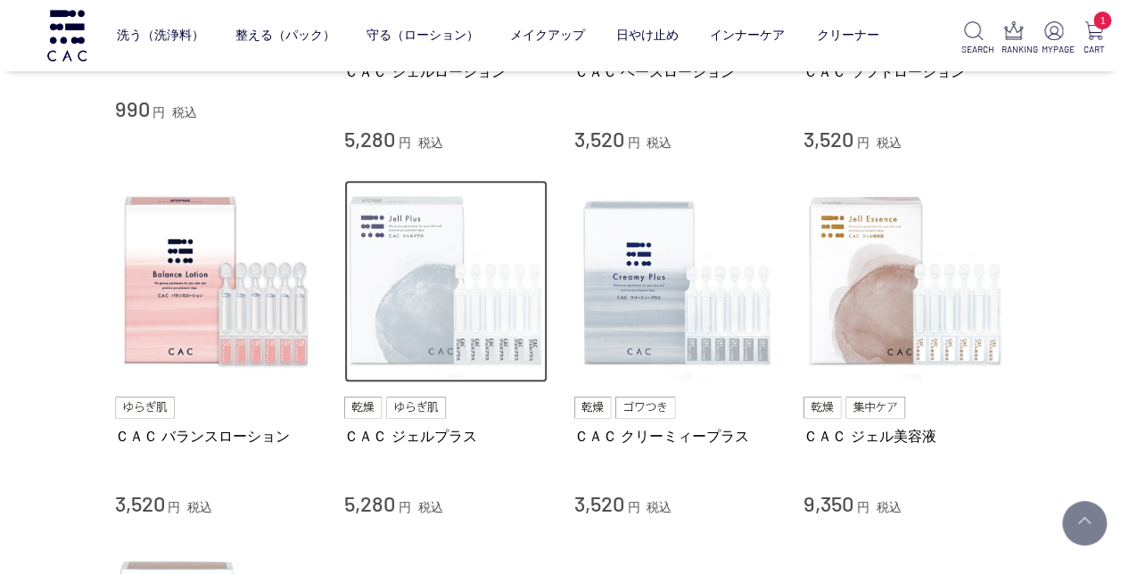
click at [448, 318] on img at bounding box center [445, 281] width 203 height 203
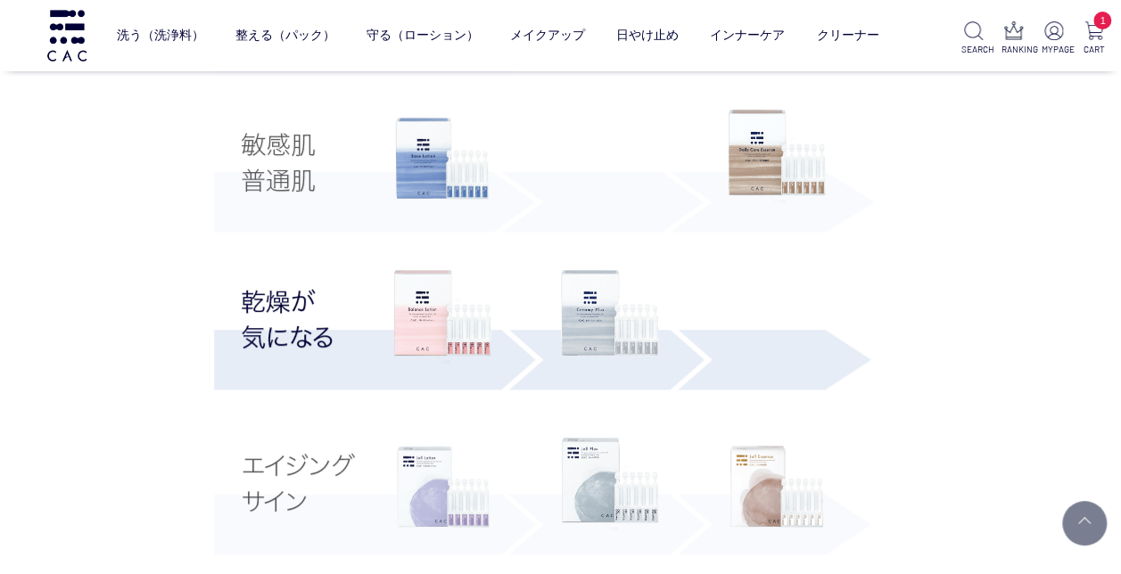
scroll to position [3479, 0]
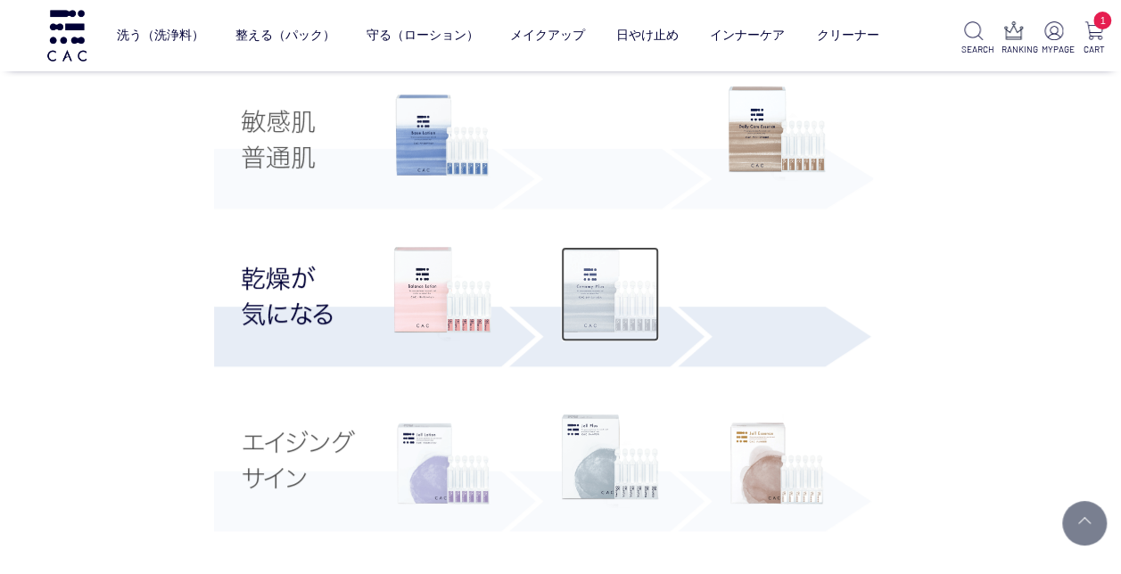
click at [607, 300] on img at bounding box center [610, 294] width 98 height 95
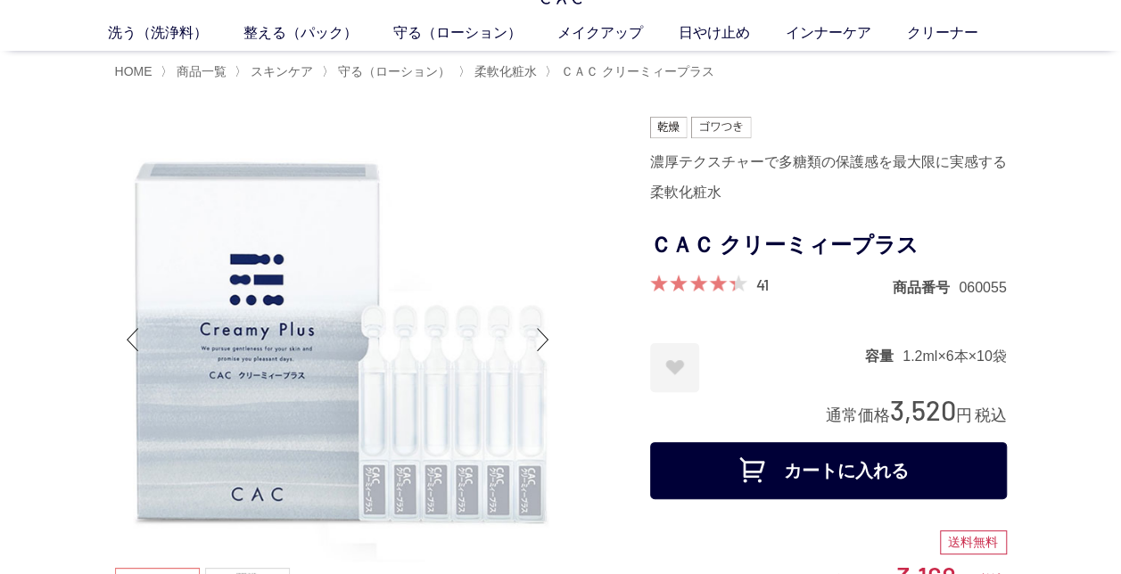
scroll to position [89, 0]
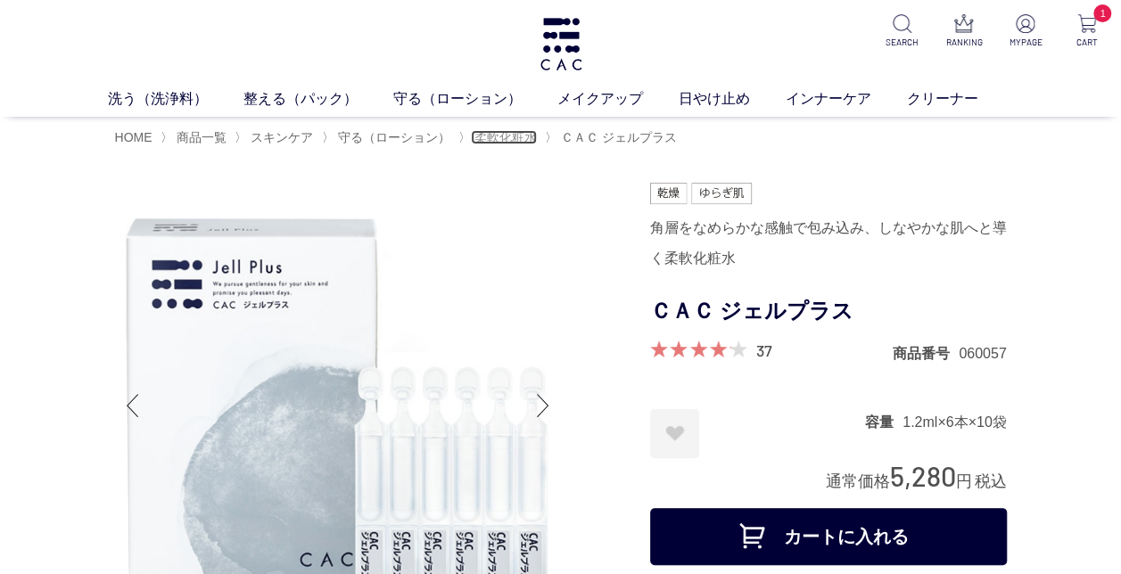
click at [520, 137] on span "柔軟化粧水" at bounding box center [506, 137] width 62 height 14
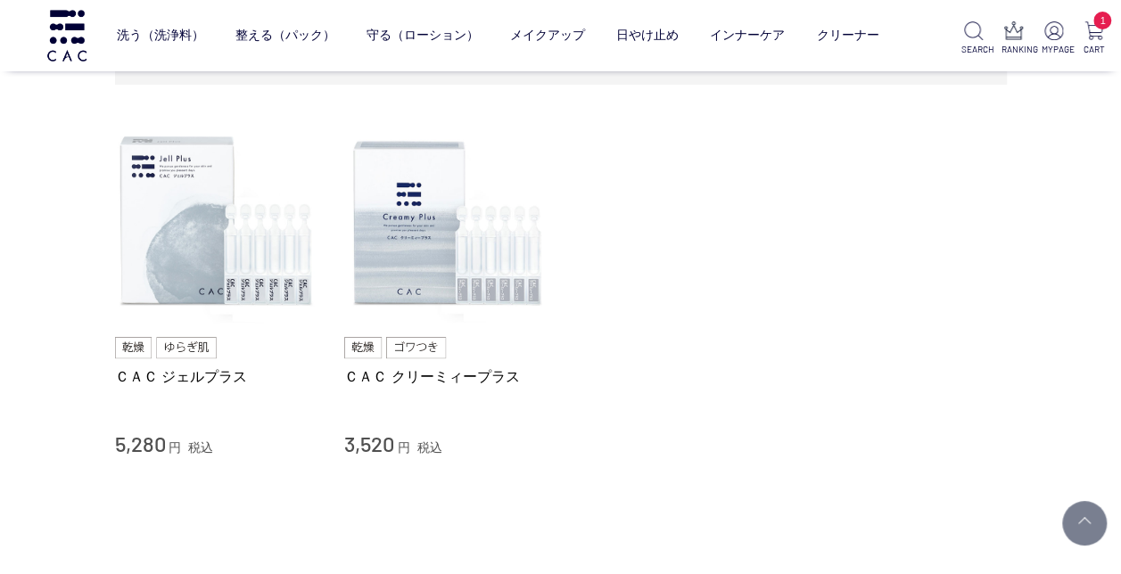
scroll to position [178, 0]
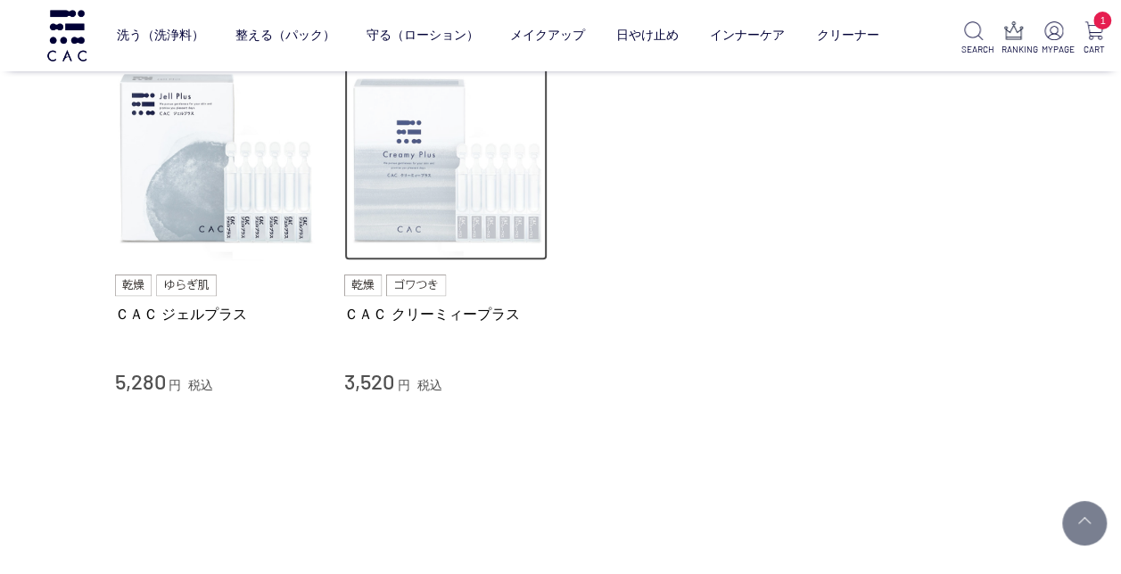
click at [430, 236] on img at bounding box center [445, 159] width 203 height 203
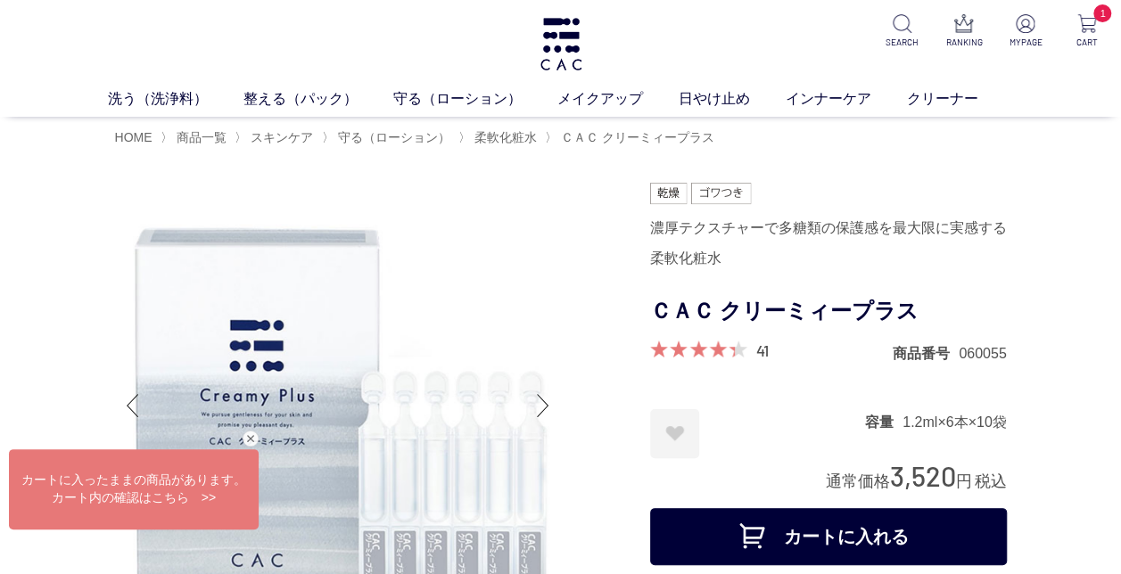
click at [867, 524] on button "カートに入れる" at bounding box center [828, 536] width 357 height 57
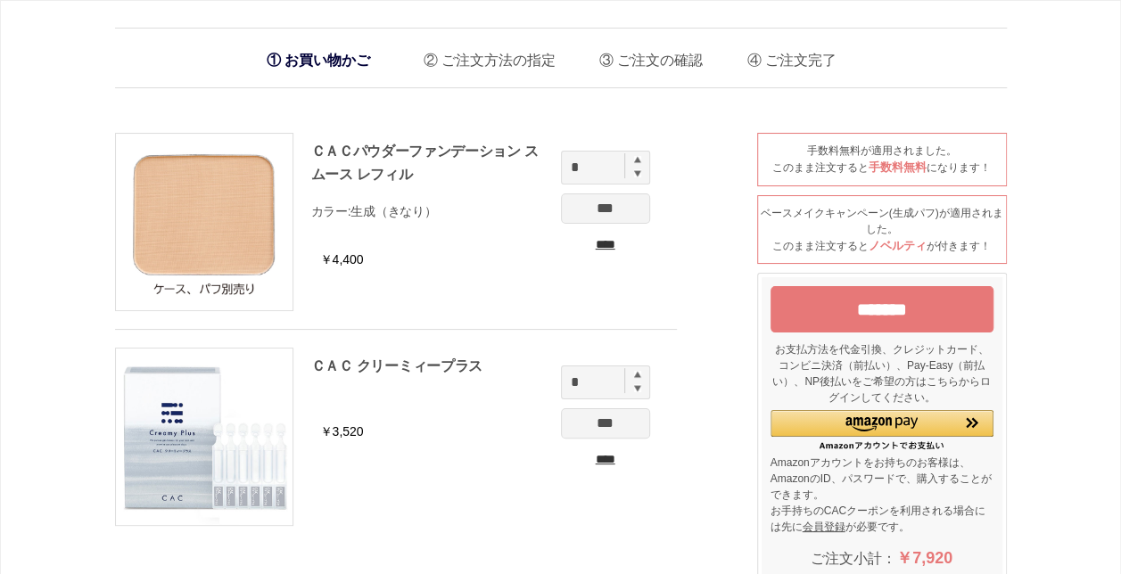
click at [934, 311] on input "*******" at bounding box center [882, 309] width 223 height 46
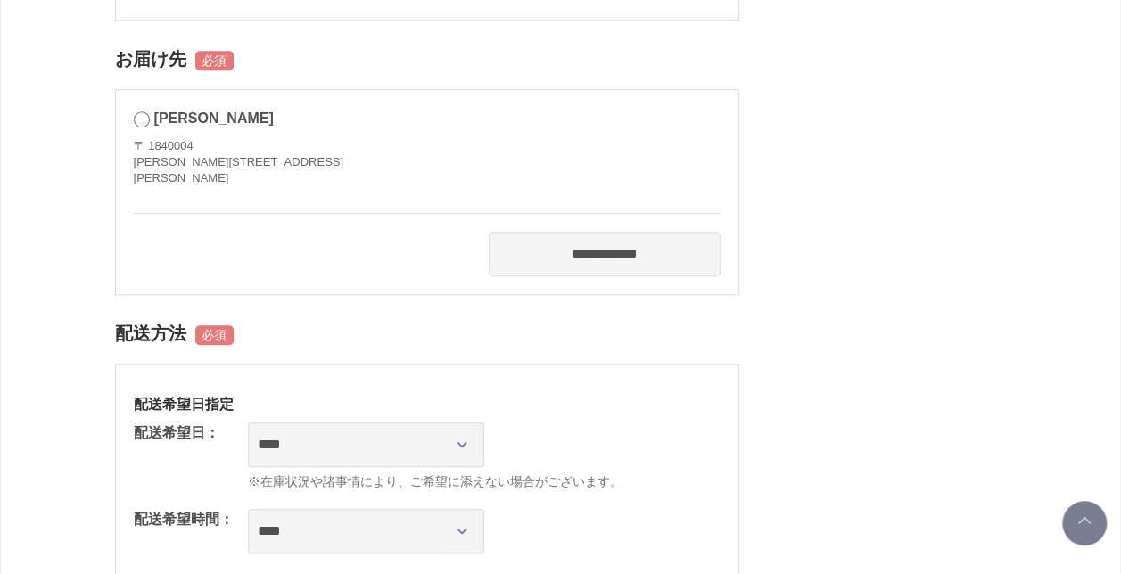
scroll to position [714, 0]
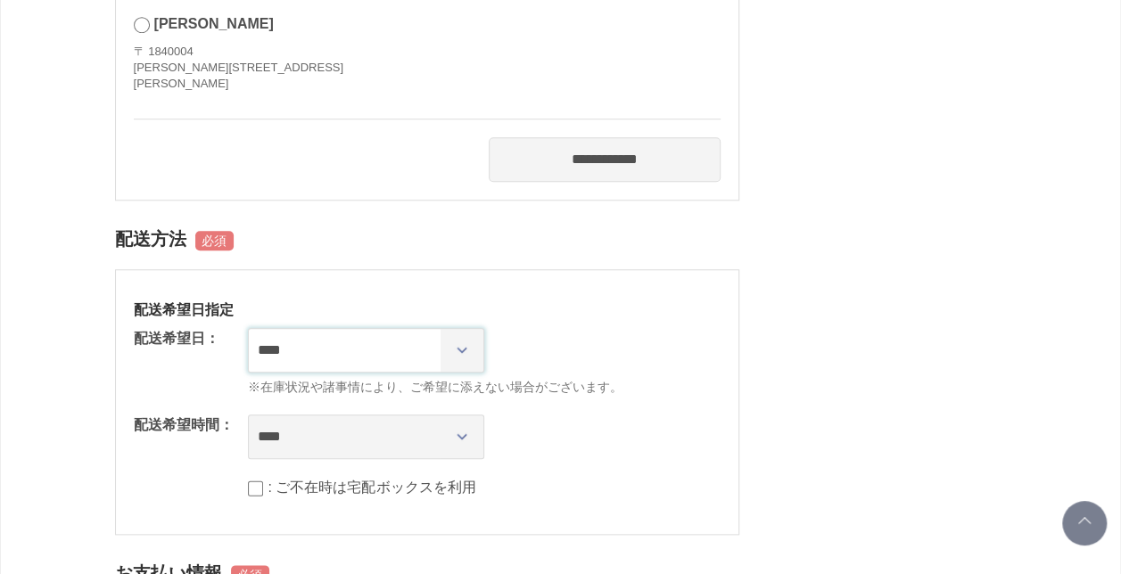
click at [425, 348] on select "**********" at bounding box center [366, 350] width 236 height 45
select select "********"
click at [248, 328] on select "**********" at bounding box center [366, 350] width 236 height 45
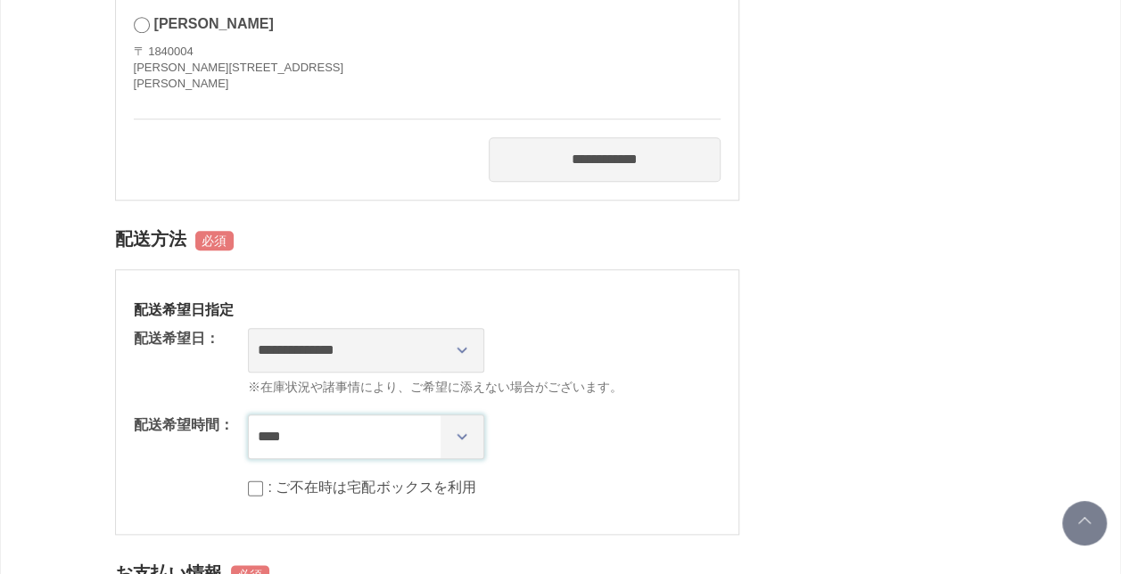
click at [430, 419] on select "**** *** ****** ****** ****** ******" at bounding box center [366, 437] width 236 height 45
select select "**"
click at [248, 415] on select "**** *** ****** ****** ****** ******" at bounding box center [366, 437] width 236 height 45
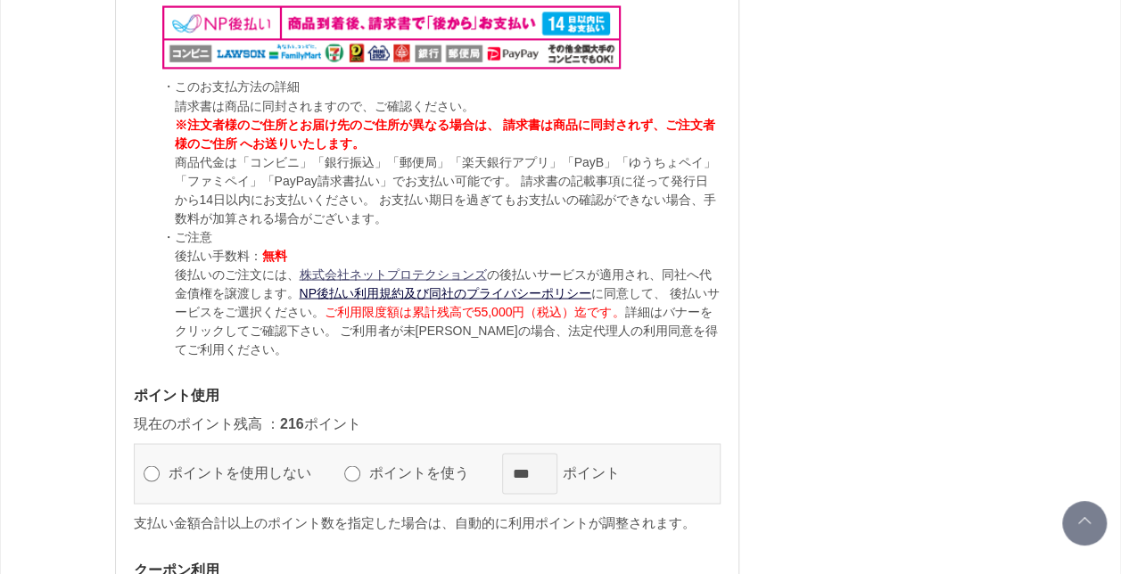
scroll to position [1695, 0]
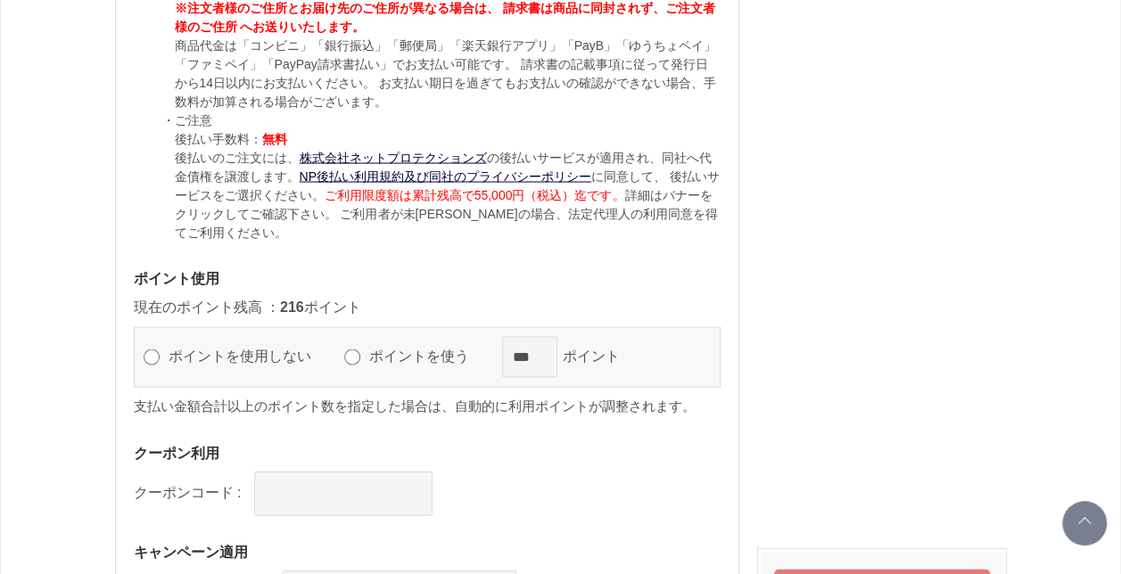
click at [360, 360] on div "ポイントを使用しない ポイントを使う *** ポイント" at bounding box center [427, 357] width 587 height 61
click at [360, 359] on div "ポイントを使用しない ポイントを使う *** ポイント" at bounding box center [427, 357] width 587 height 61
click at [361, 352] on div "ポイントを使用しない ポイントを使う *** ポイント" at bounding box center [427, 357] width 587 height 61
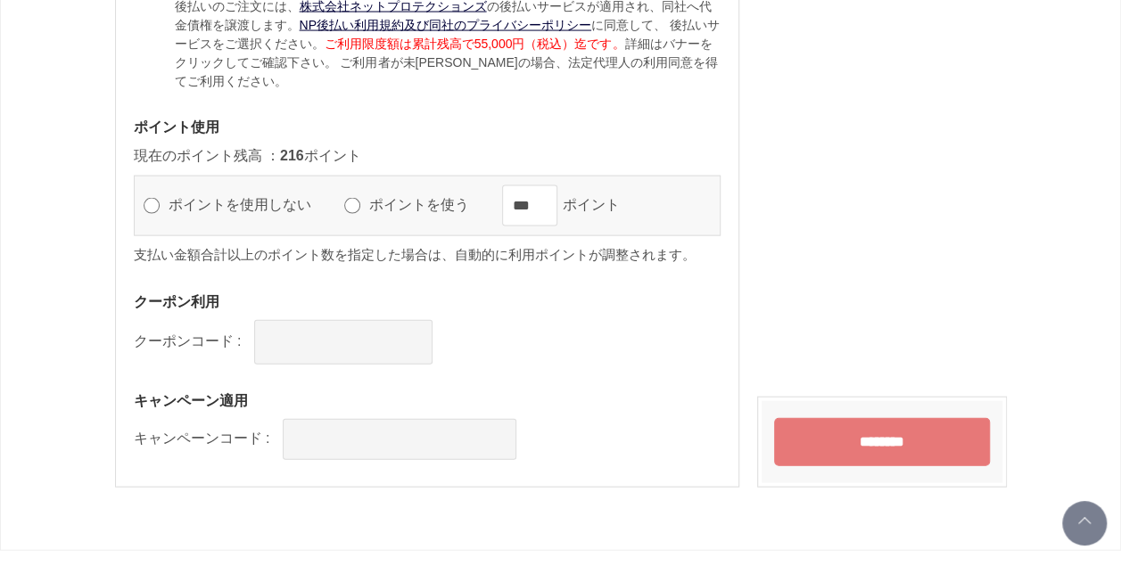
scroll to position [1873, 0]
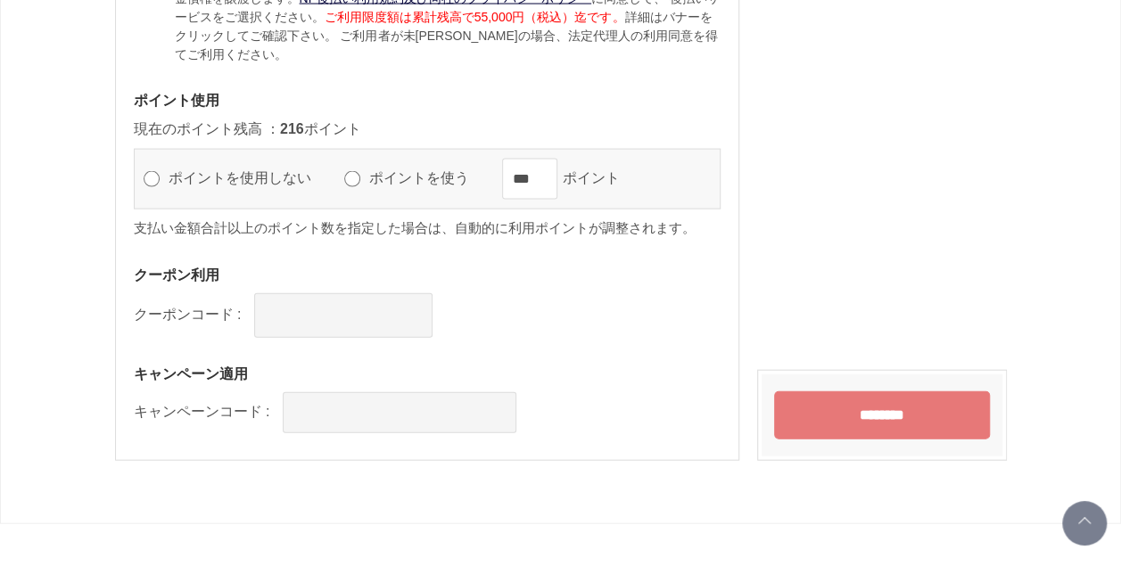
click at [951, 402] on input "********" at bounding box center [882, 416] width 216 height 48
